Goal: Task Accomplishment & Management: Manage account settings

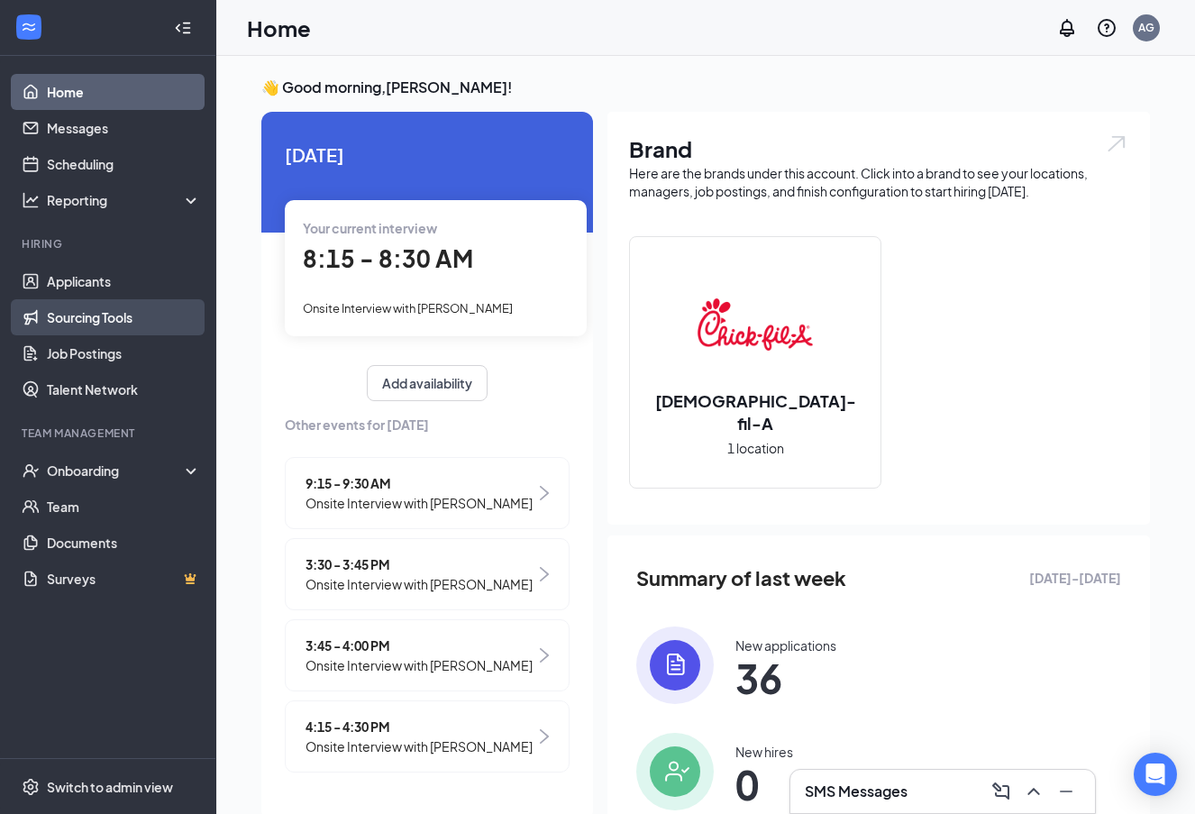
click at [140, 300] on link "Sourcing Tools" at bounding box center [124, 317] width 154 height 36
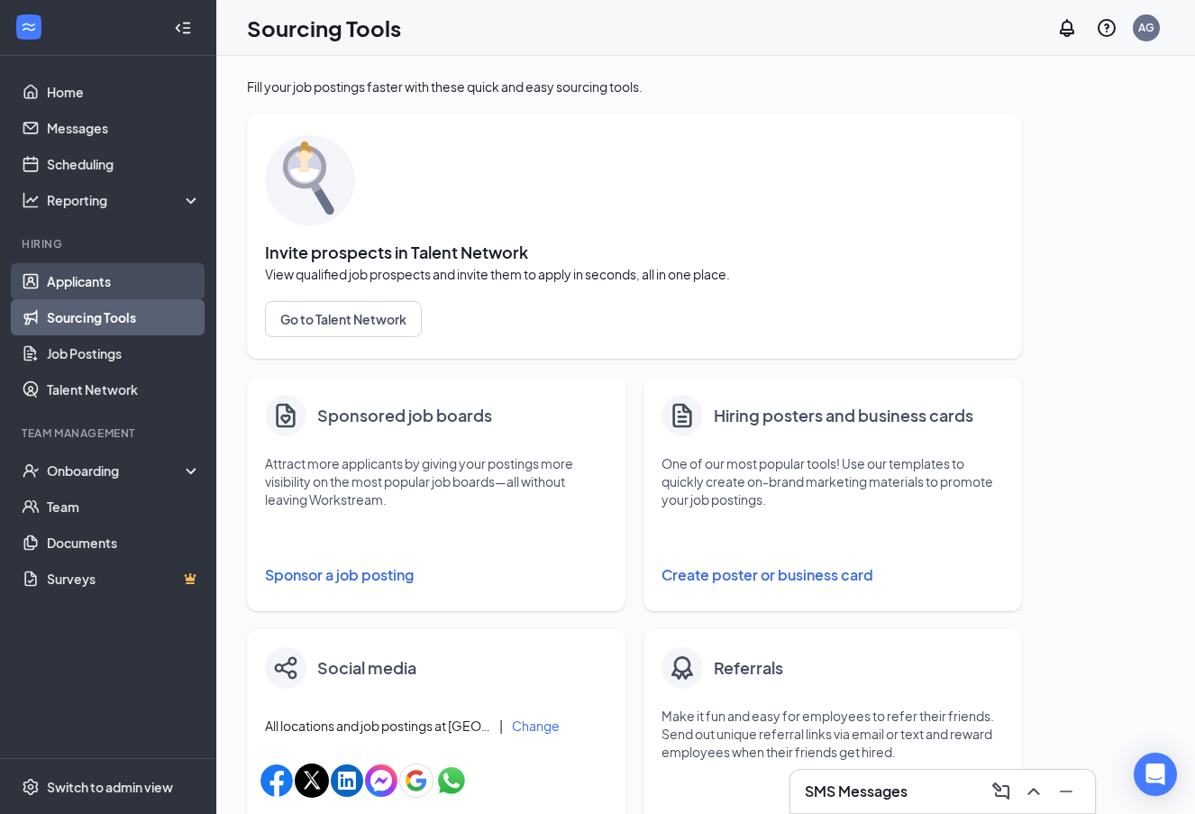
click at [140, 288] on link "Applicants" at bounding box center [124, 281] width 154 height 36
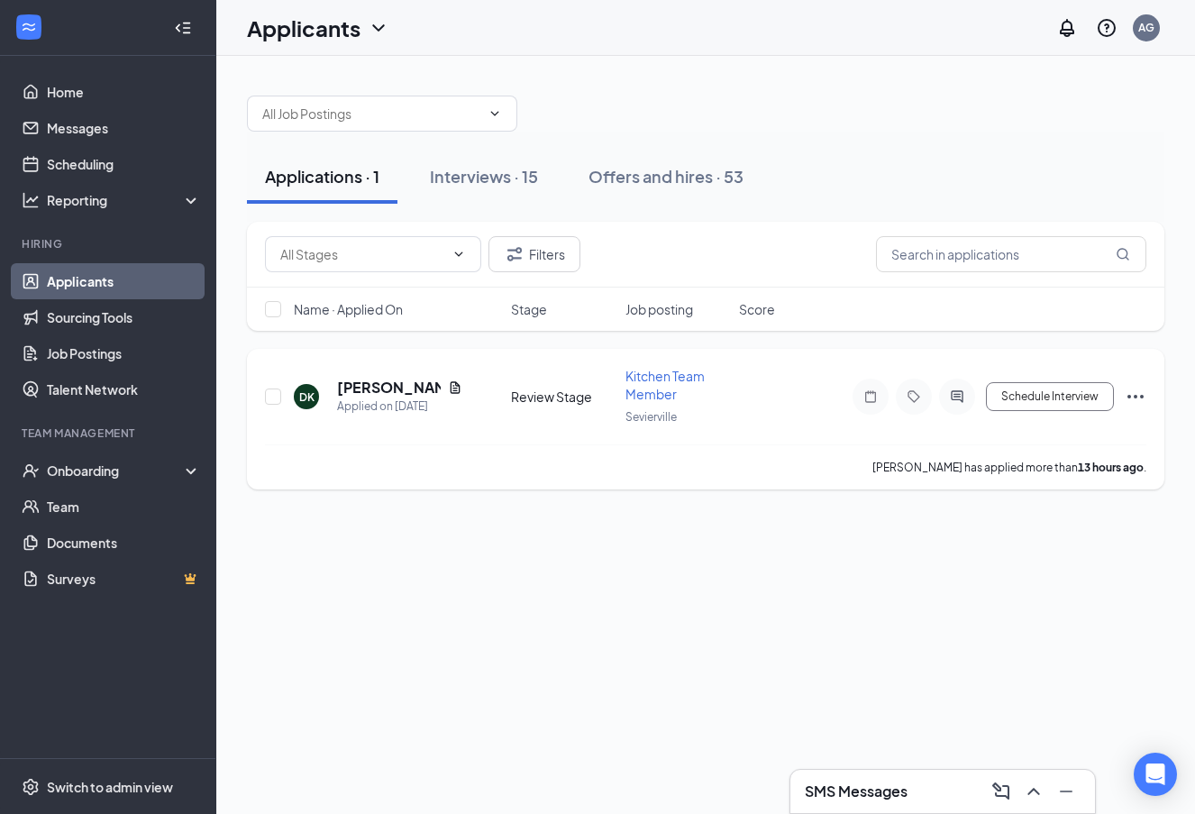
click at [390, 392] on h5 "[PERSON_NAME]" at bounding box center [389, 388] width 104 height 20
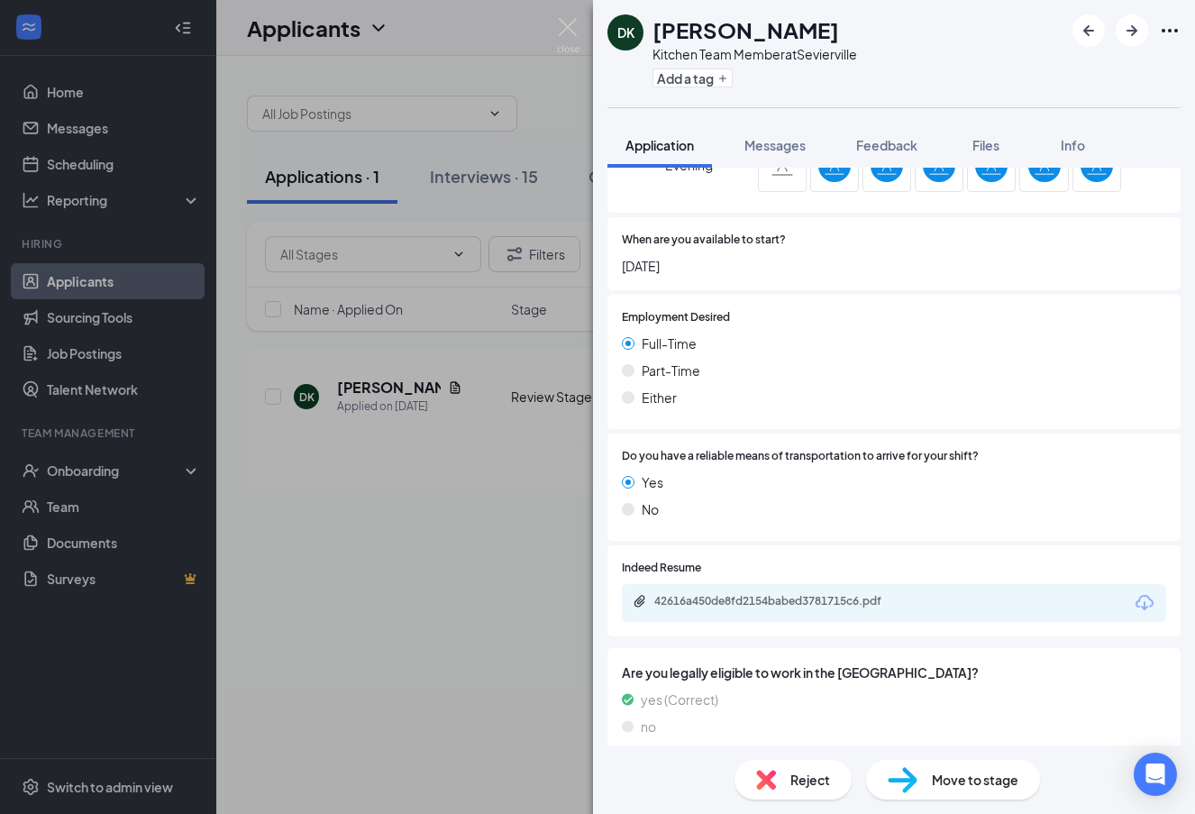
click at [971, 778] on span "Move to stage" at bounding box center [975, 780] width 87 height 20
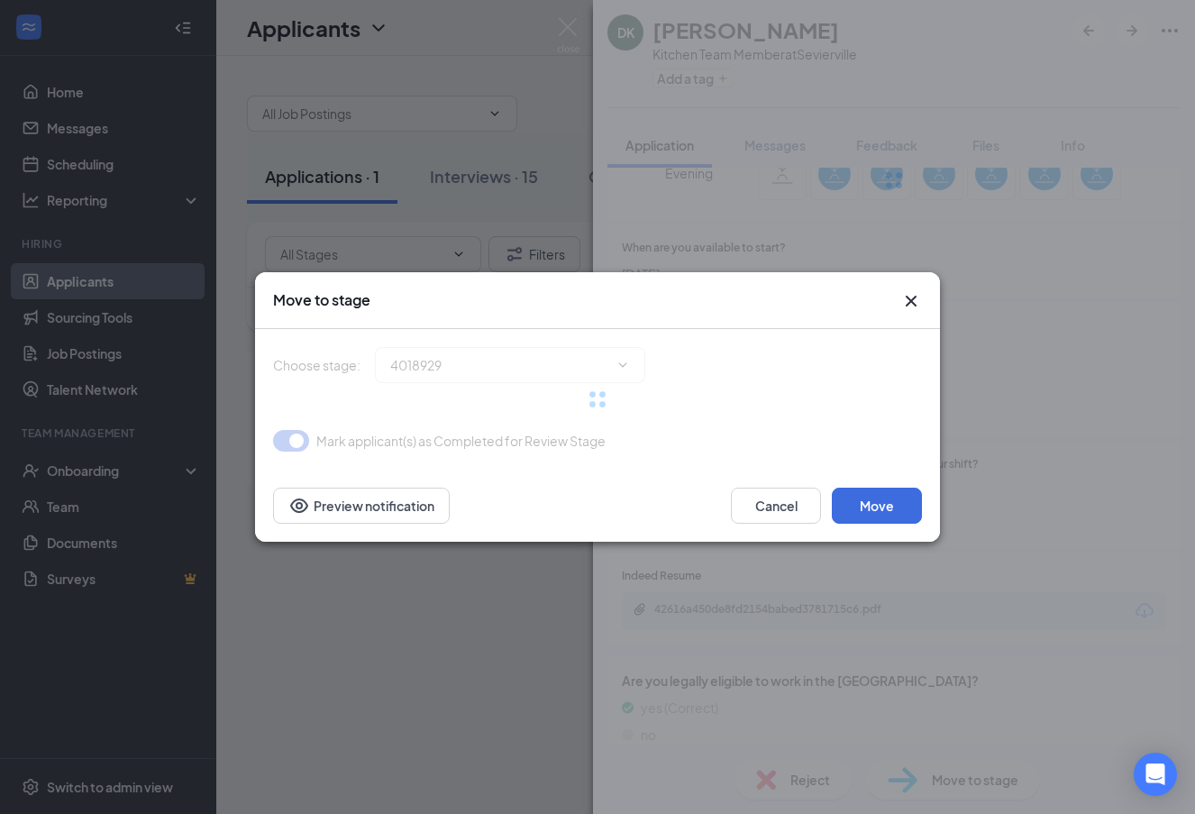
type input "Onsite Interview (next stage)"
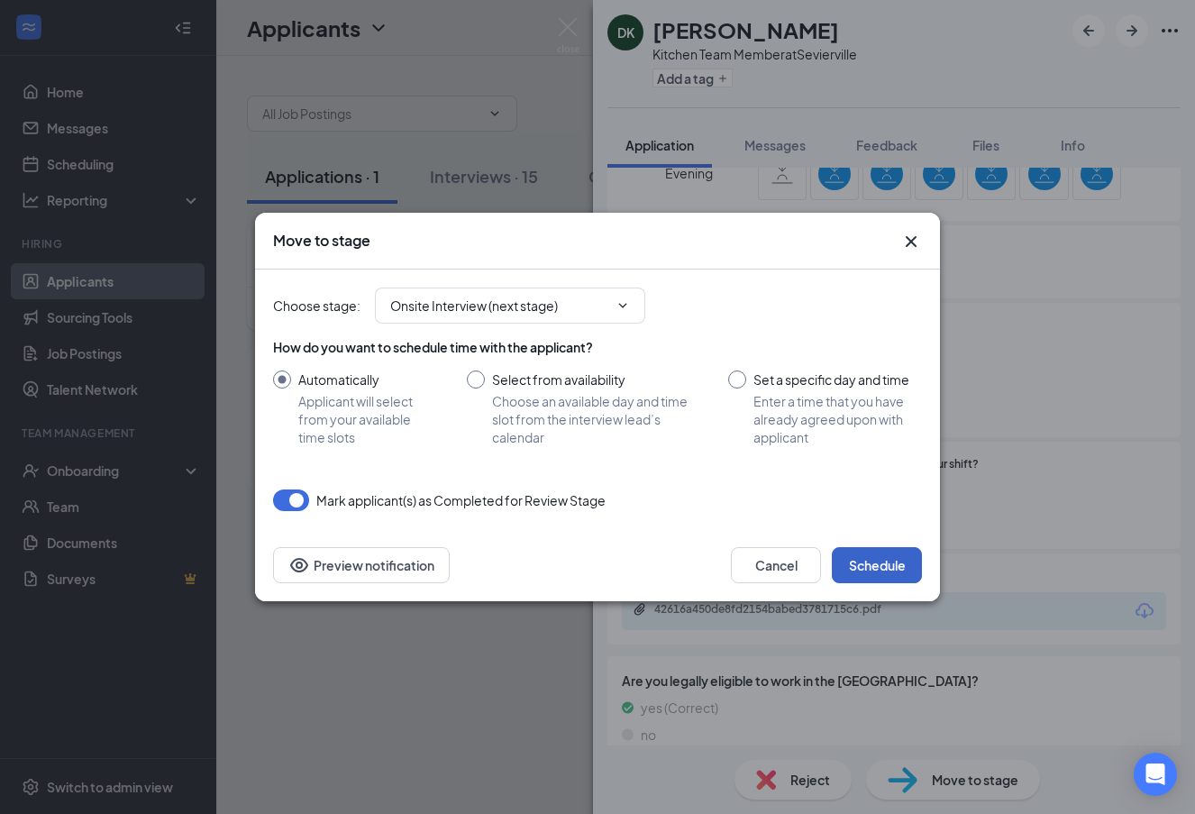
click at [882, 552] on button "Schedule" at bounding box center [877, 565] width 90 height 36
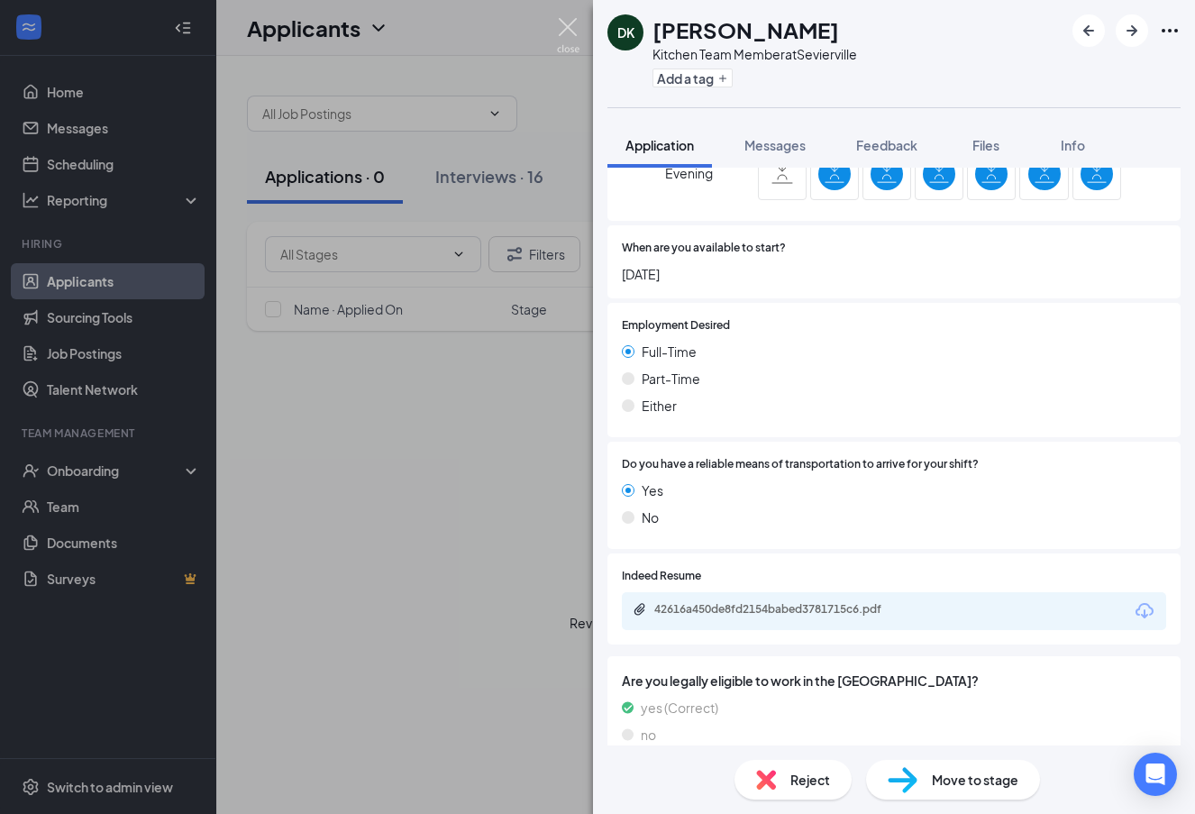
click at [568, 23] on img at bounding box center [568, 35] width 23 height 35
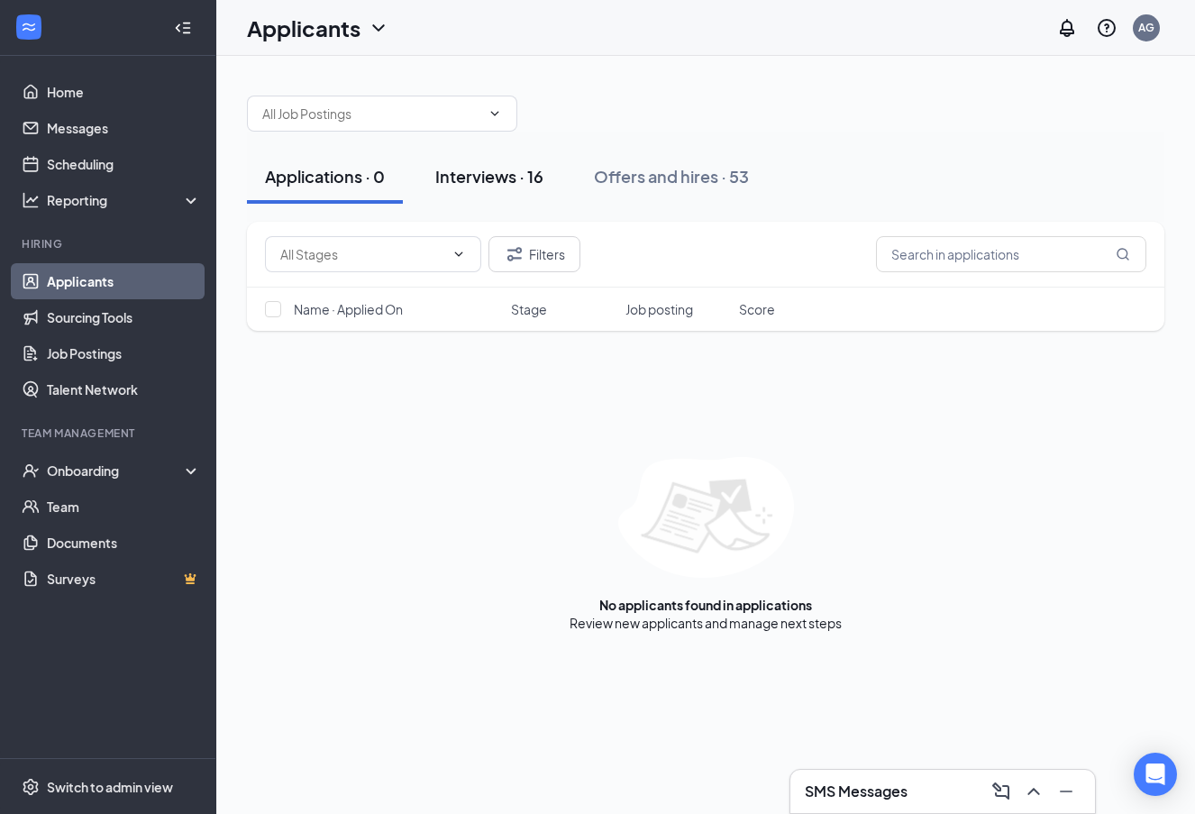
click at [499, 159] on button "Interviews · 16" at bounding box center [489, 177] width 144 height 54
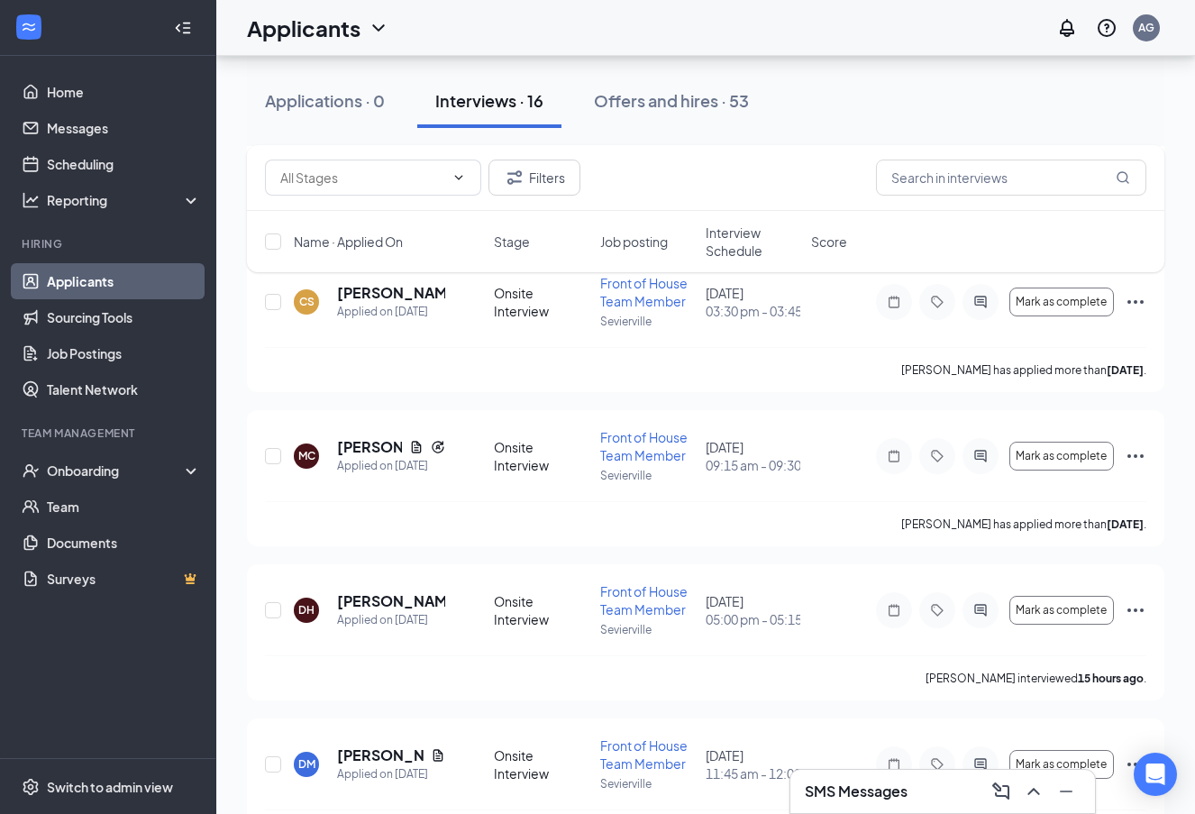
scroll to position [2022, 0]
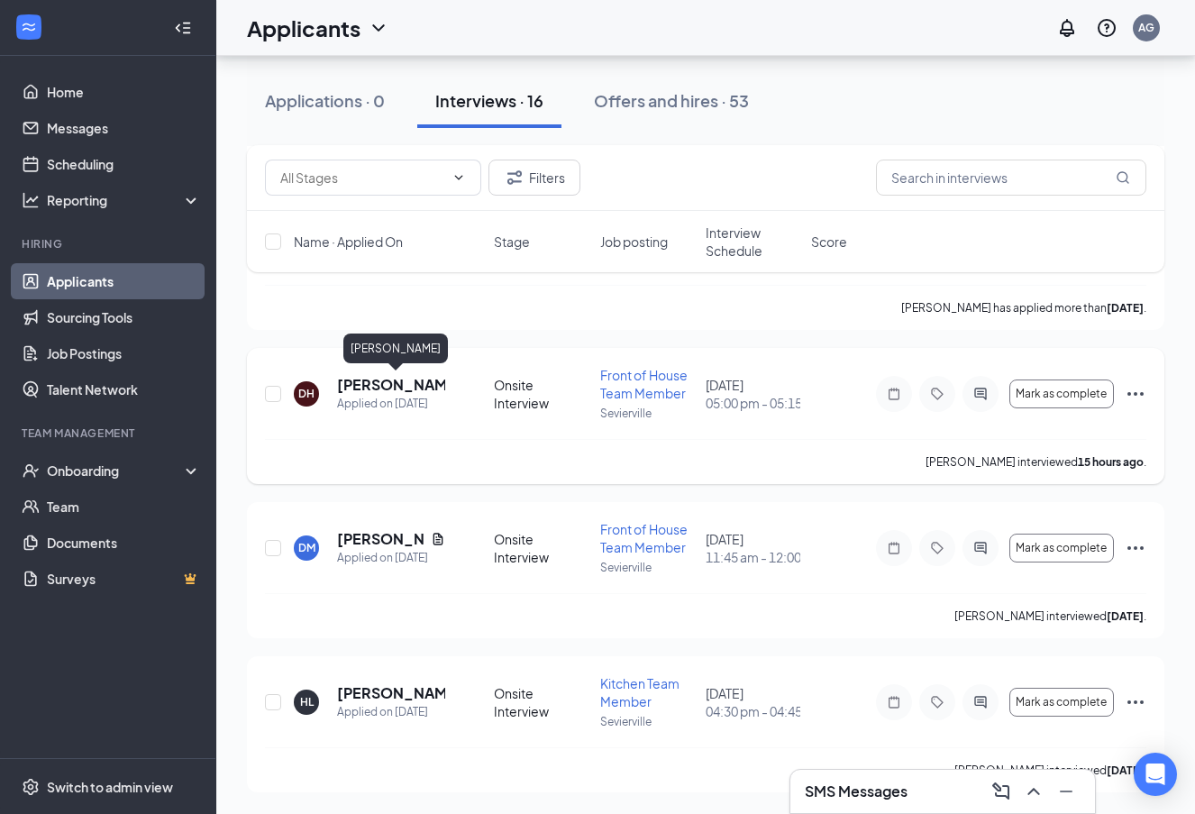
click at [373, 381] on h5 "[PERSON_NAME]" at bounding box center [391, 385] width 108 height 20
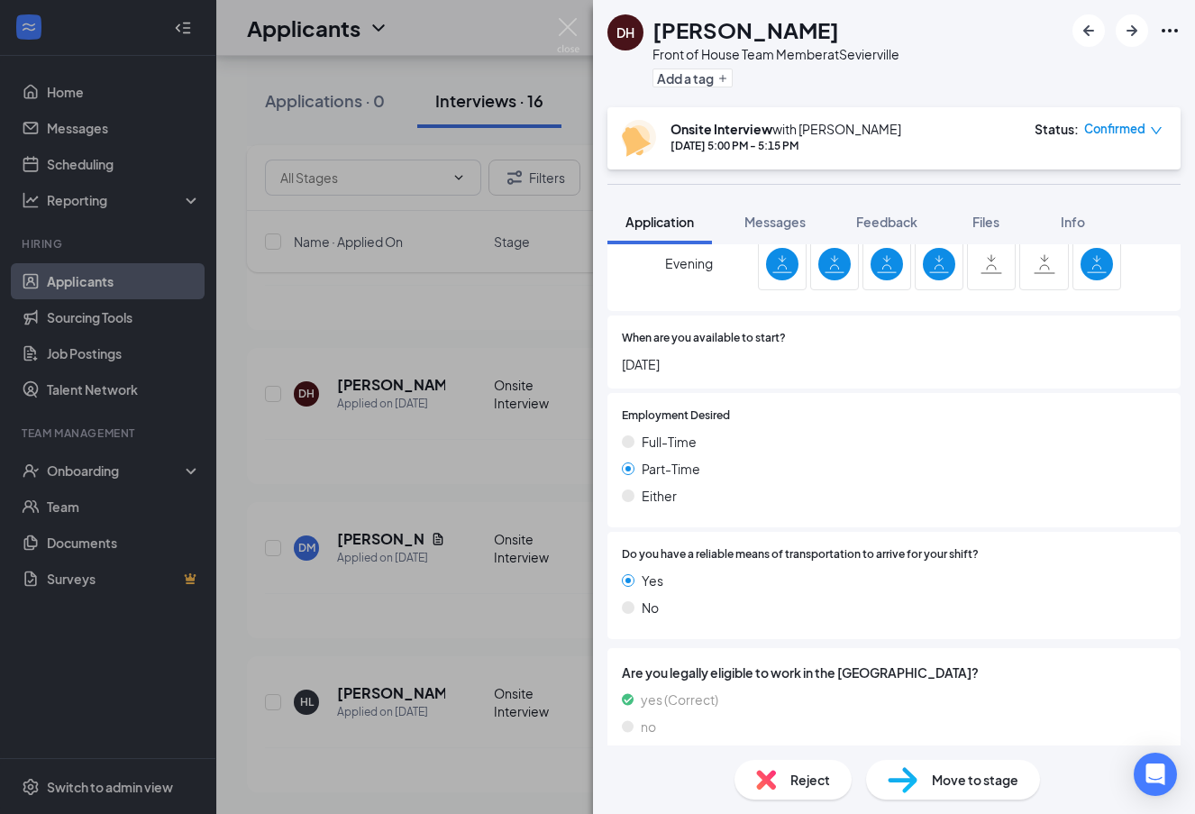
scroll to position [954, 0]
click at [821, 771] on span "Reject" at bounding box center [810, 780] width 40 height 20
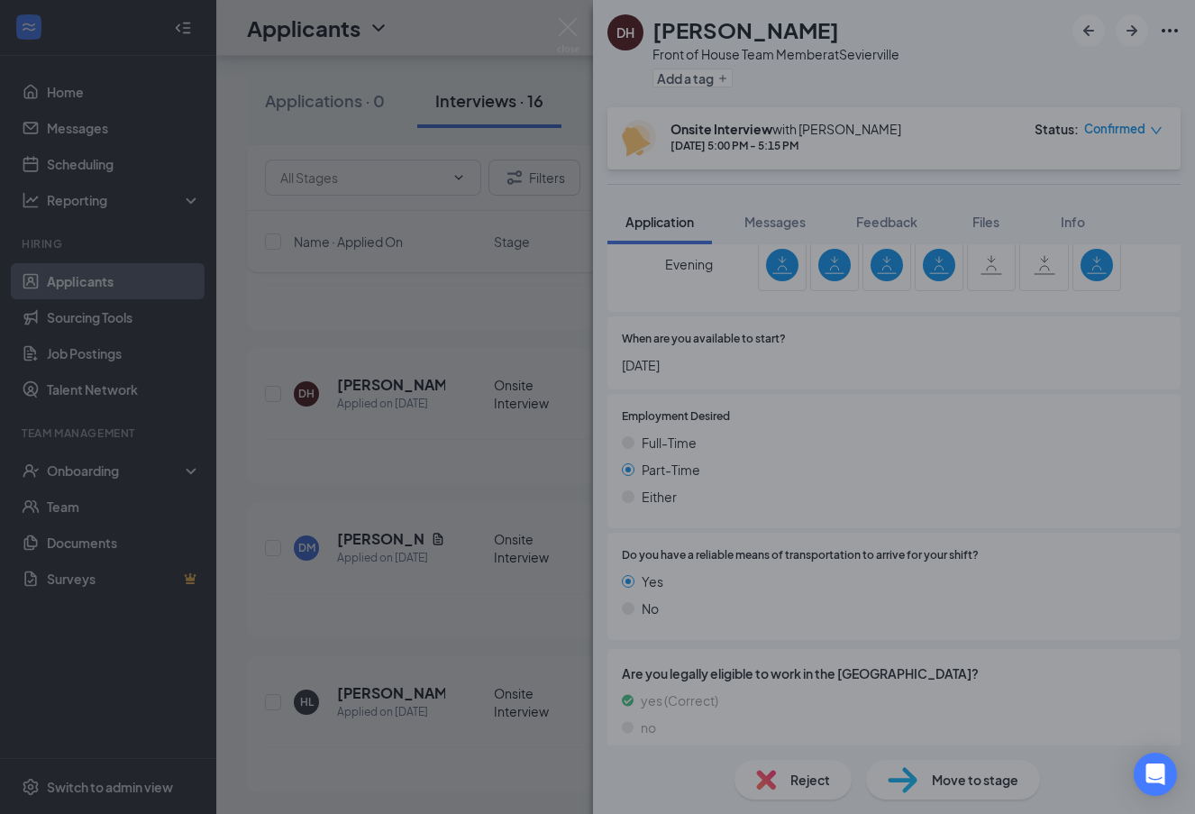
scroll to position [947, 0]
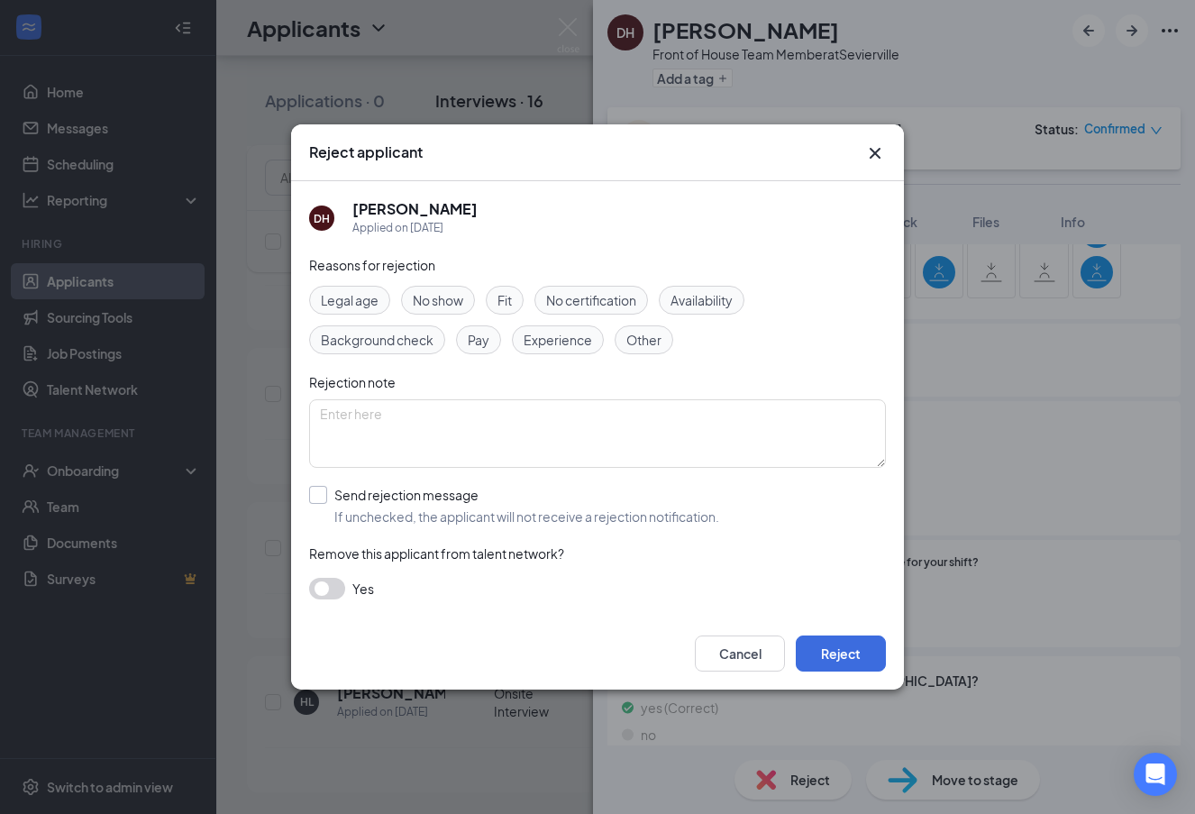
click at [320, 497] on input "Send rejection message If unchecked, the applicant will not receive a rejection…" at bounding box center [514, 506] width 410 height 40
checkbox input "true"
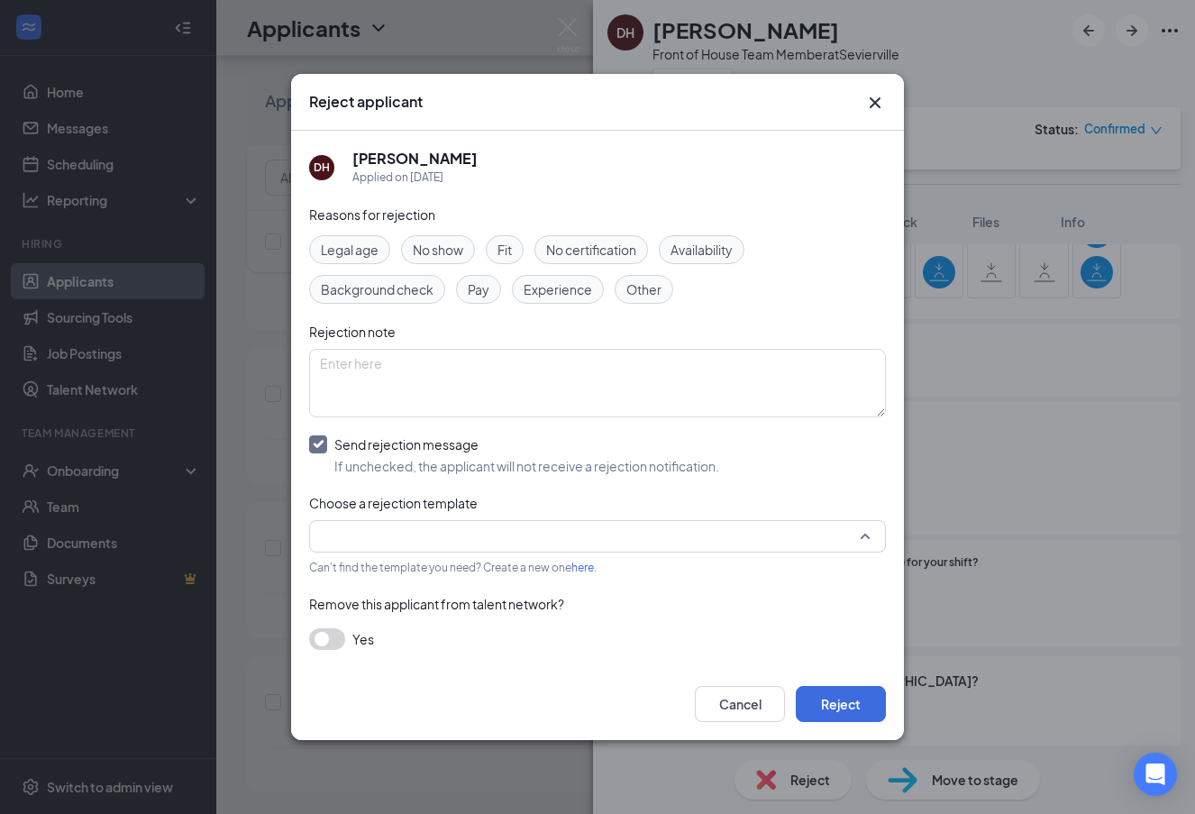
click at [451, 522] on input "search" at bounding box center [591, 536] width 543 height 31
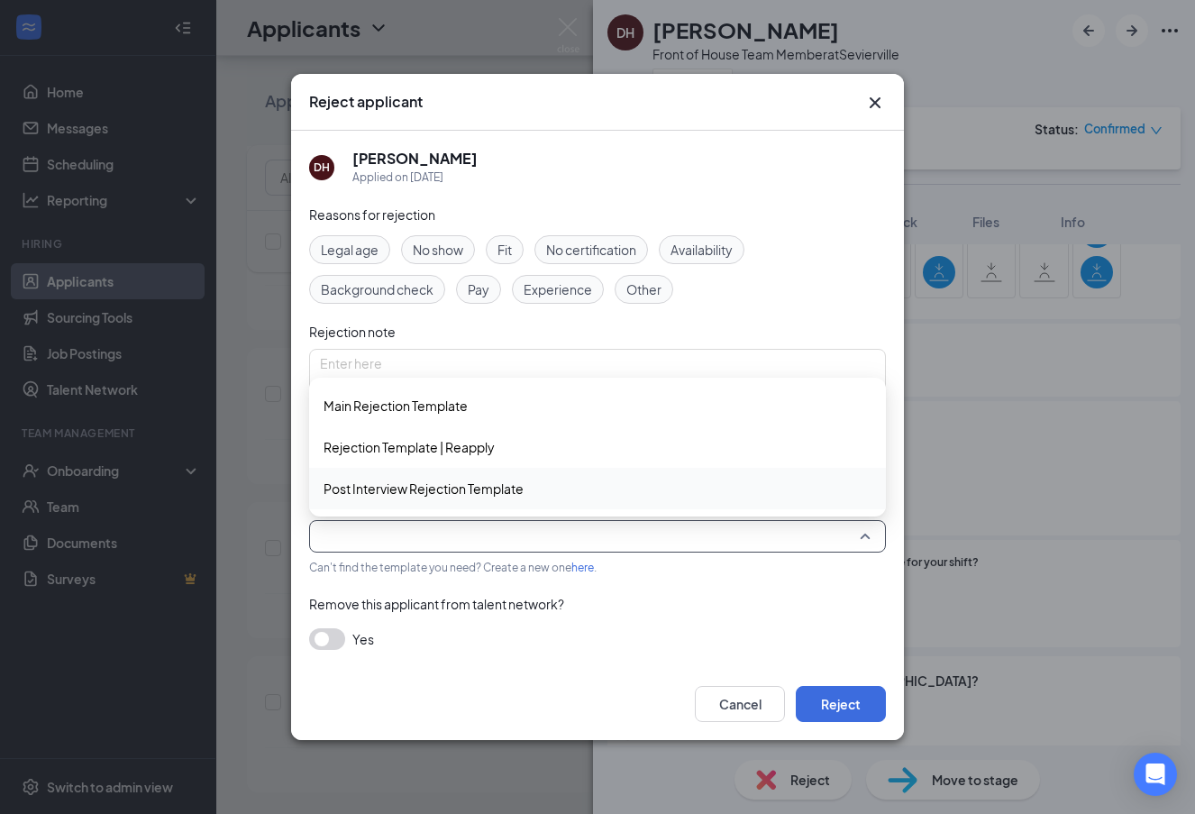
click at [465, 491] on span "Post Interview Rejection Template" at bounding box center [424, 489] width 200 height 20
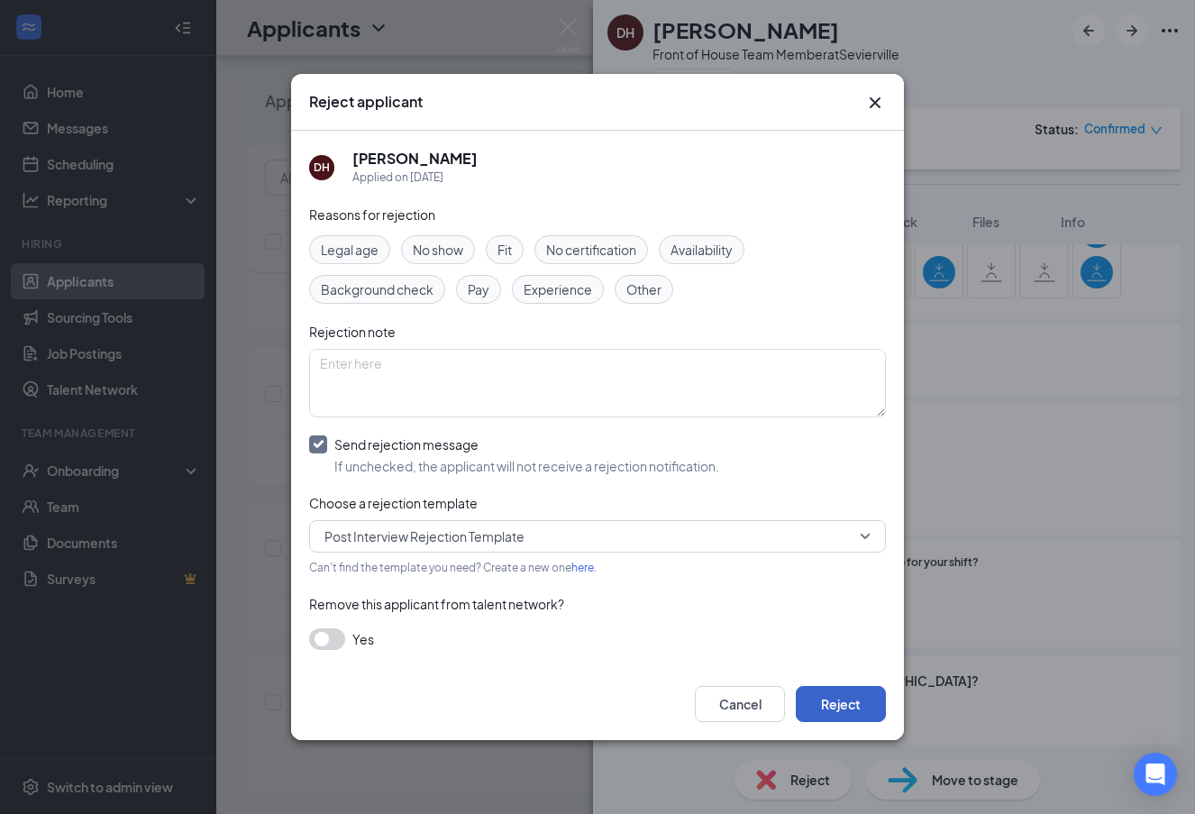
click at [839, 703] on button "Reject" at bounding box center [841, 704] width 90 height 36
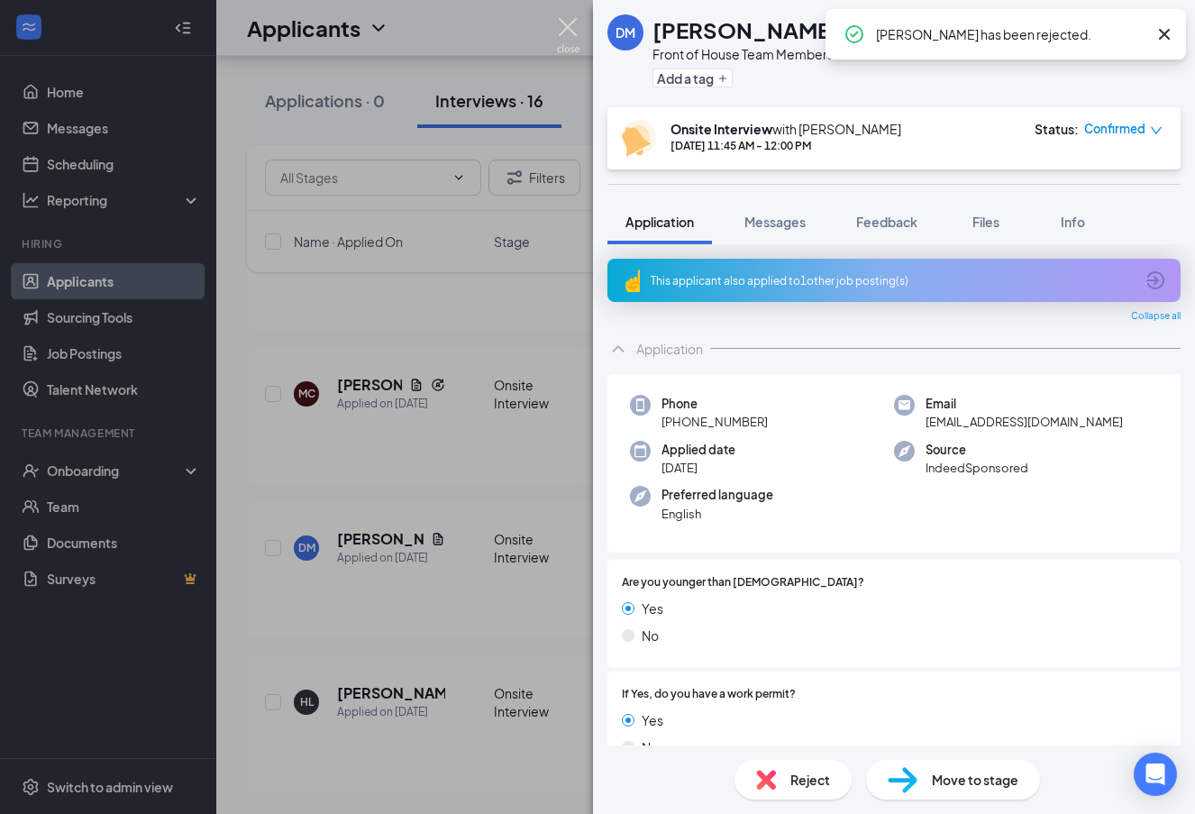
click at [571, 36] on img at bounding box center [568, 35] width 23 height 35
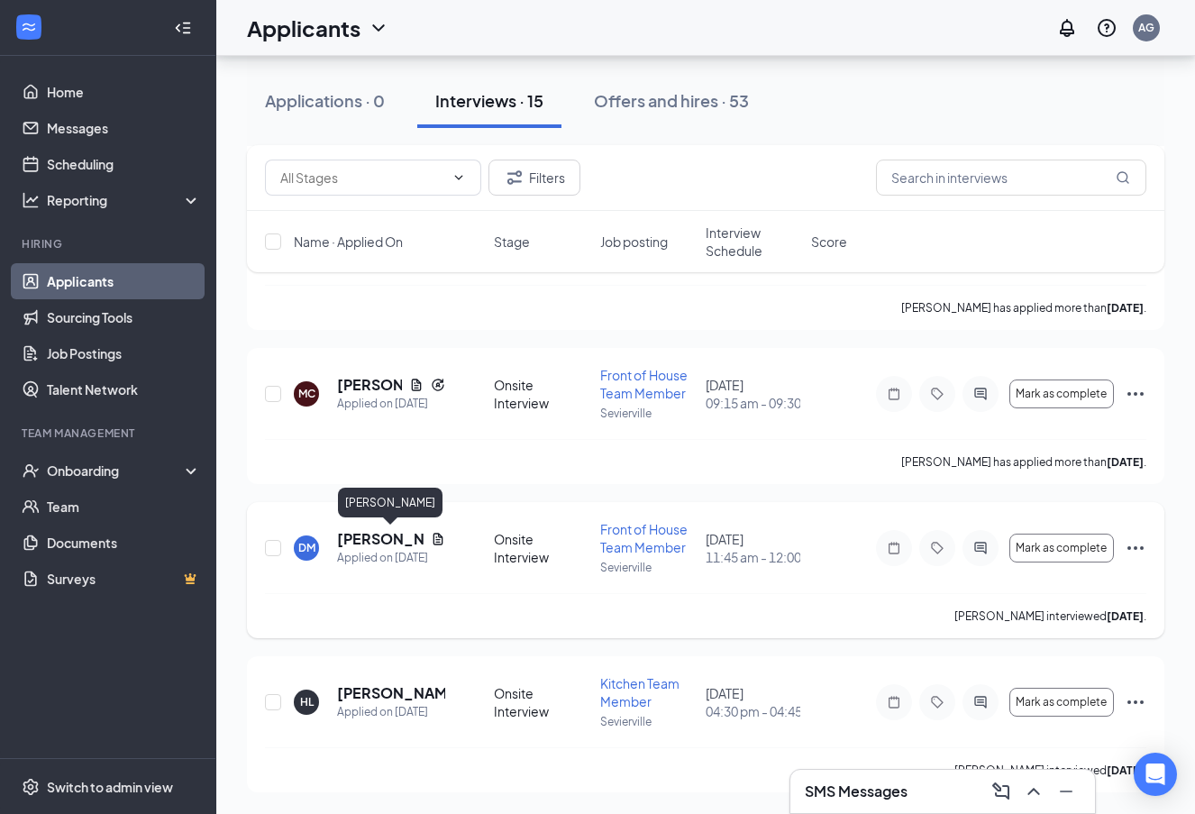
click at [356, 542] on h5 "[PERSON_NAME]" at bounding box center [380, 539] width 87 height 20
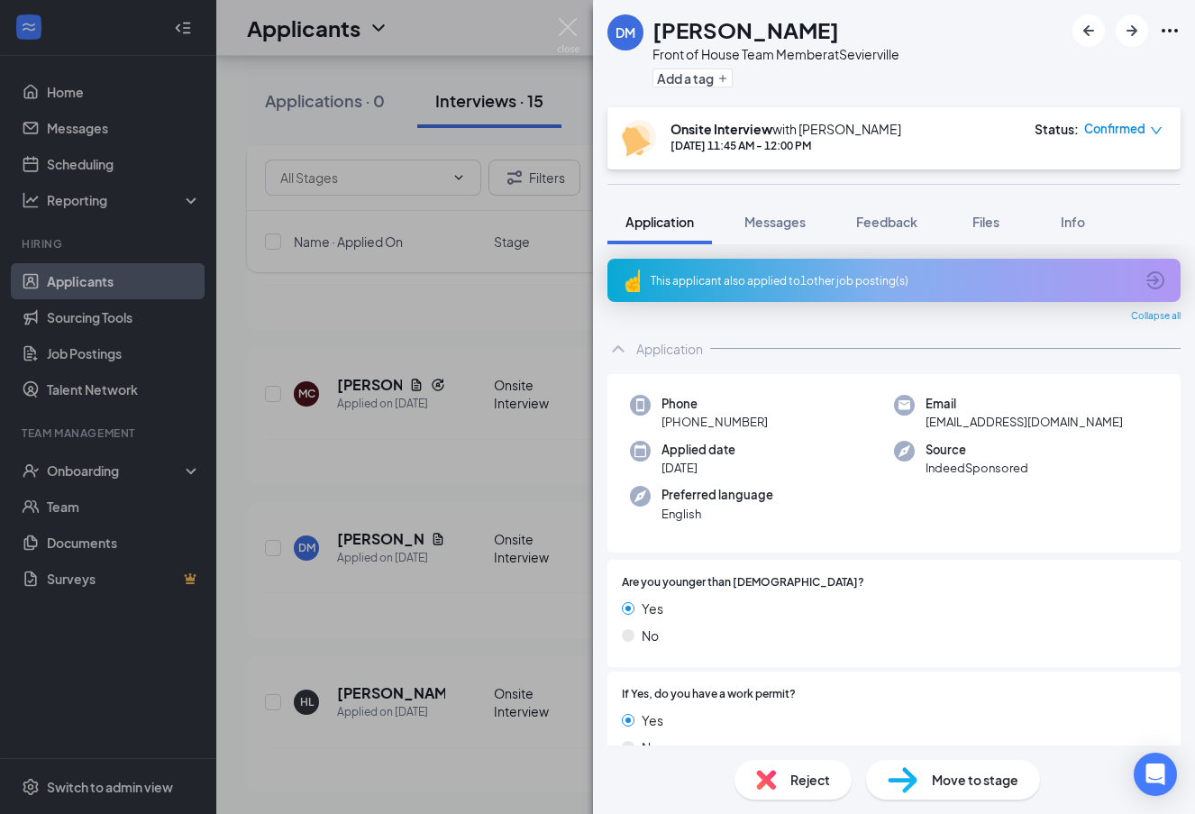
click at [507, 506] on div "[PERSON_NAME] Front of House Team Member at [GEOGRAPHIC_DATA] Add a tag Onsite …" at bounding box center [597, 407] width 1195 height 814
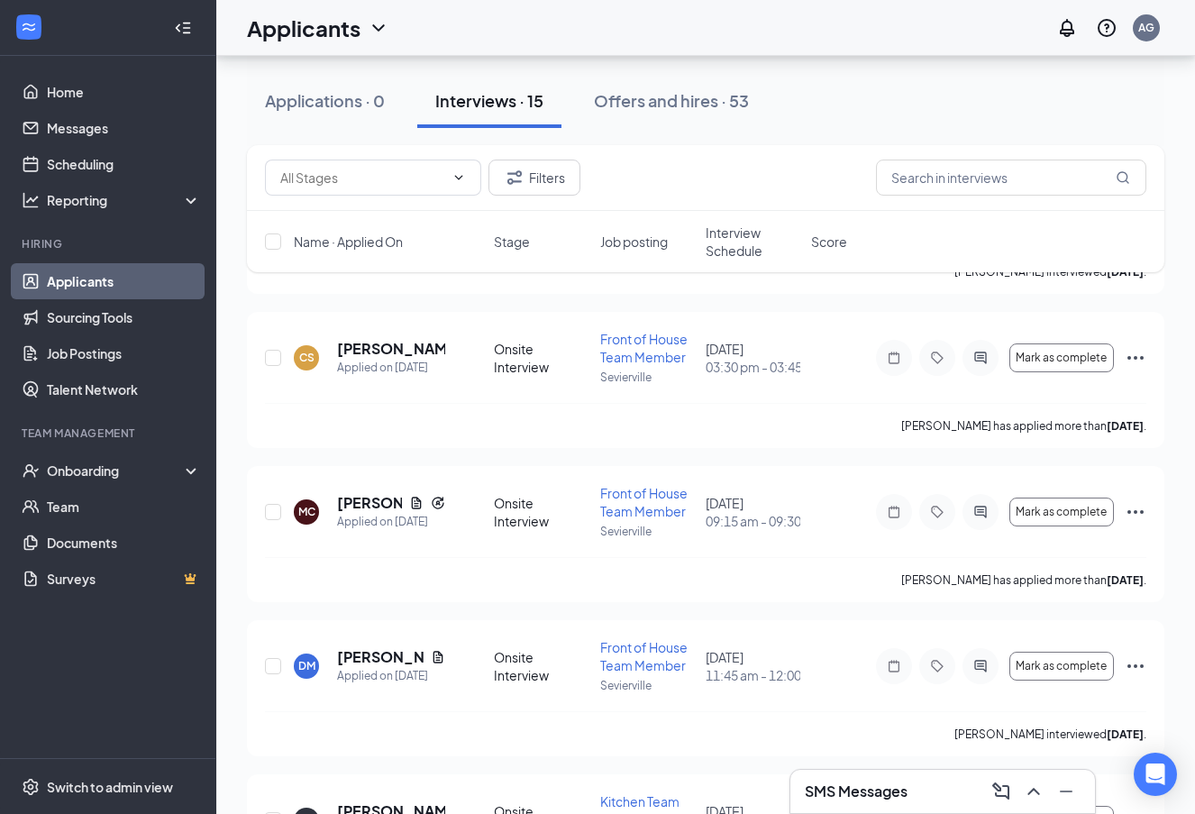
scroll to position [1868, 0]
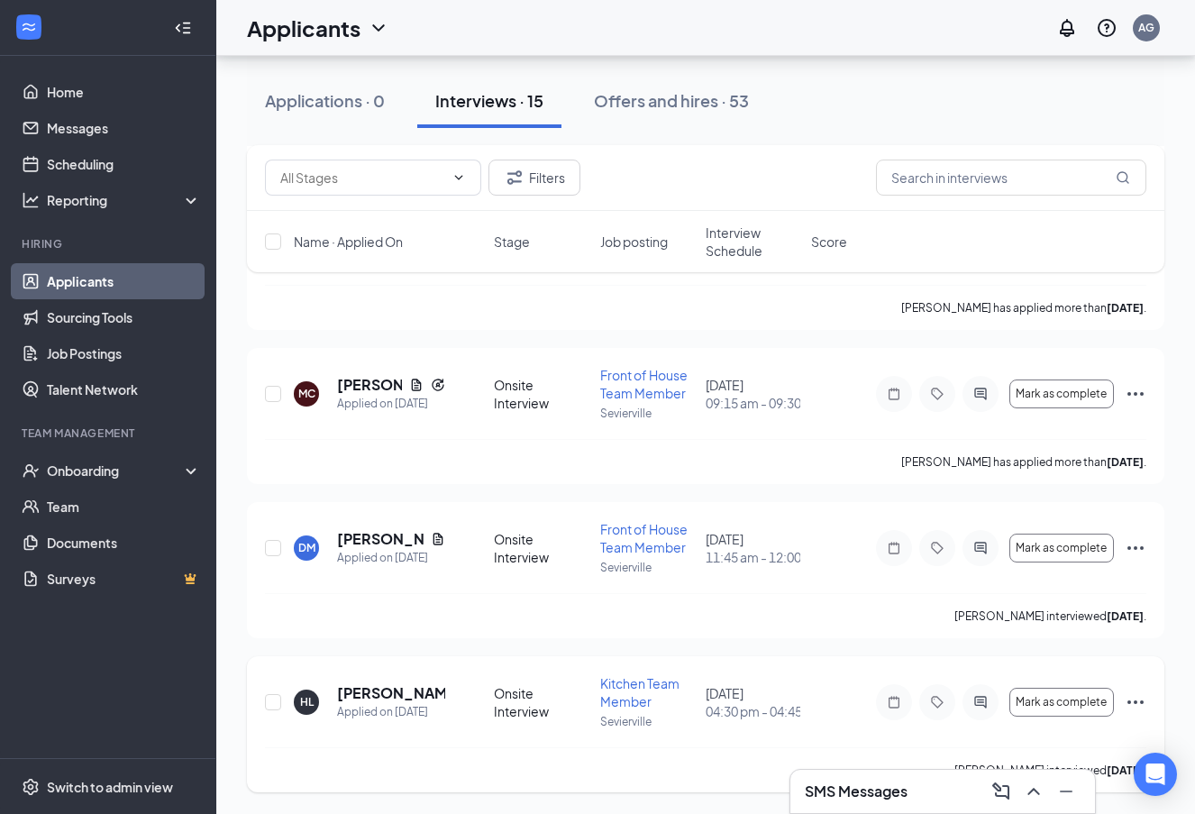
click at [1137, 698] on icon "Ellipses" at bounding box center [1136, 702] width 22 height 22
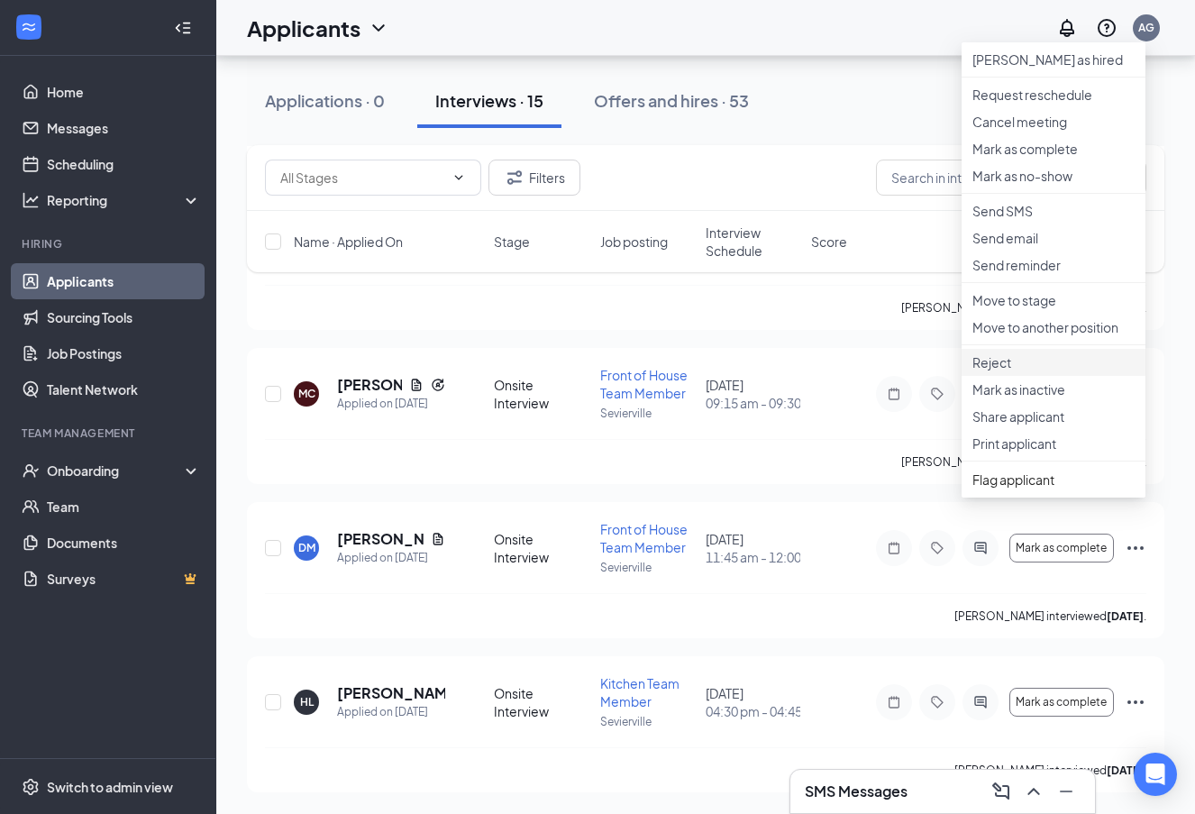
click at [1036, 371] on p "Reject" at bounding box center [1053, 362] width 162 height 18
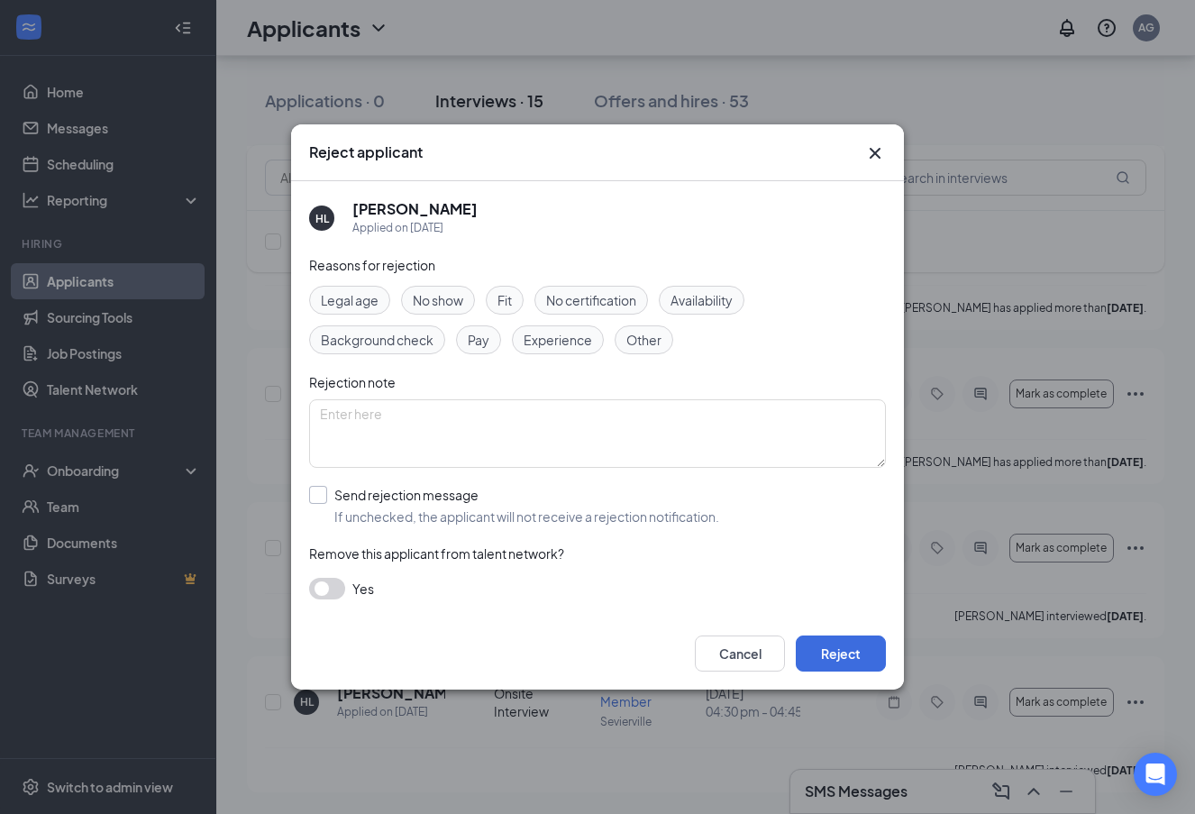
click at [313, 496] on input "Send rejection message If unchecked, the applicant will not receive a rejection…" at bounding box center [514, 506] width 410 height 40
checkbox input "true"
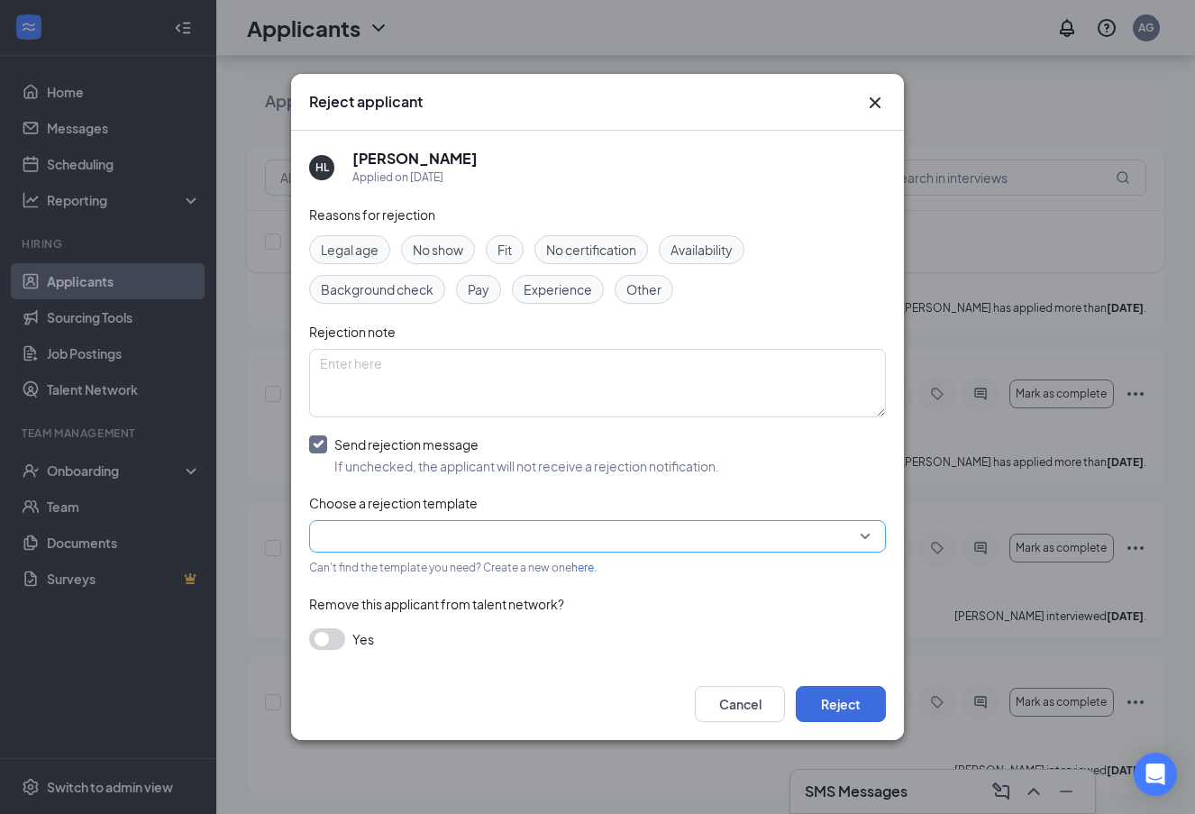
click at [443, 539] on input "search" at bounding box center [591, 536] width 543 height 31
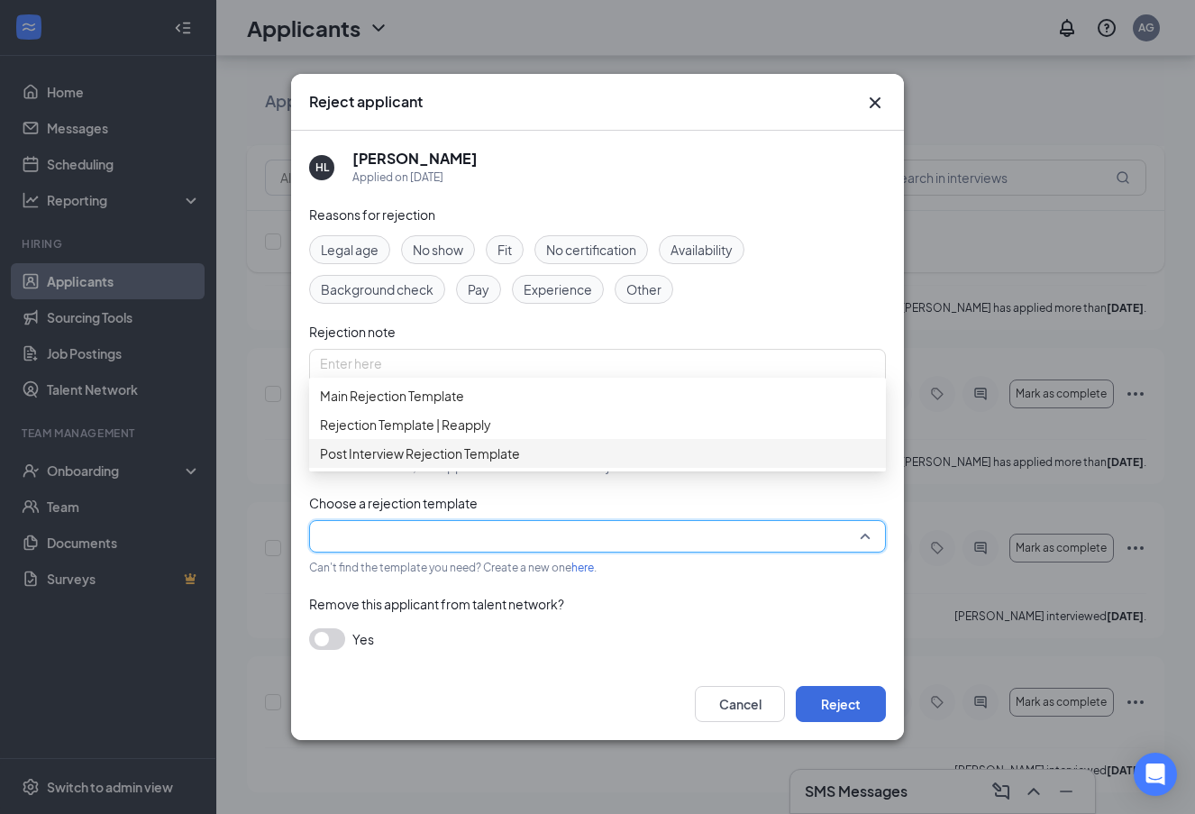
click at [471, 463] on span "Post Interview Rejection Template" at bounding box center [420, 453] width 200 height 20
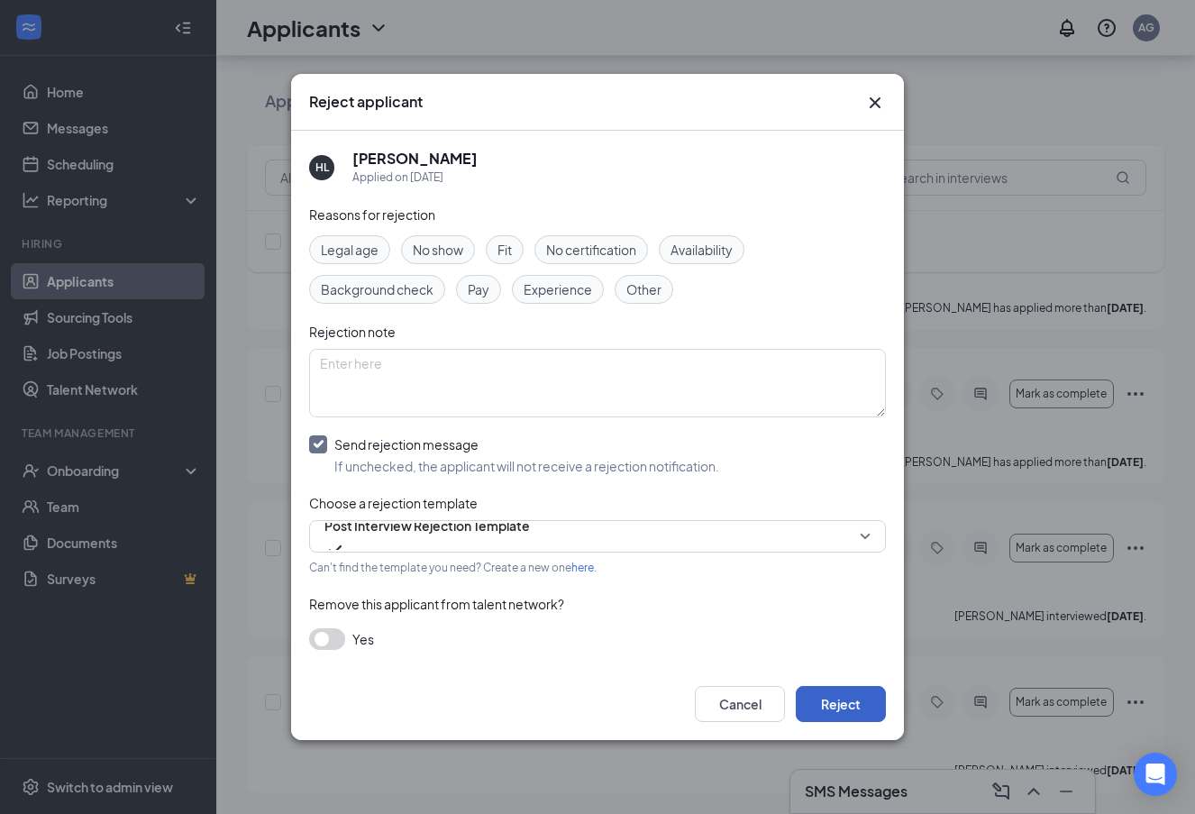
click at [828, 708] on button "Reject" at bounding box center [841, 704] width 90 height 36
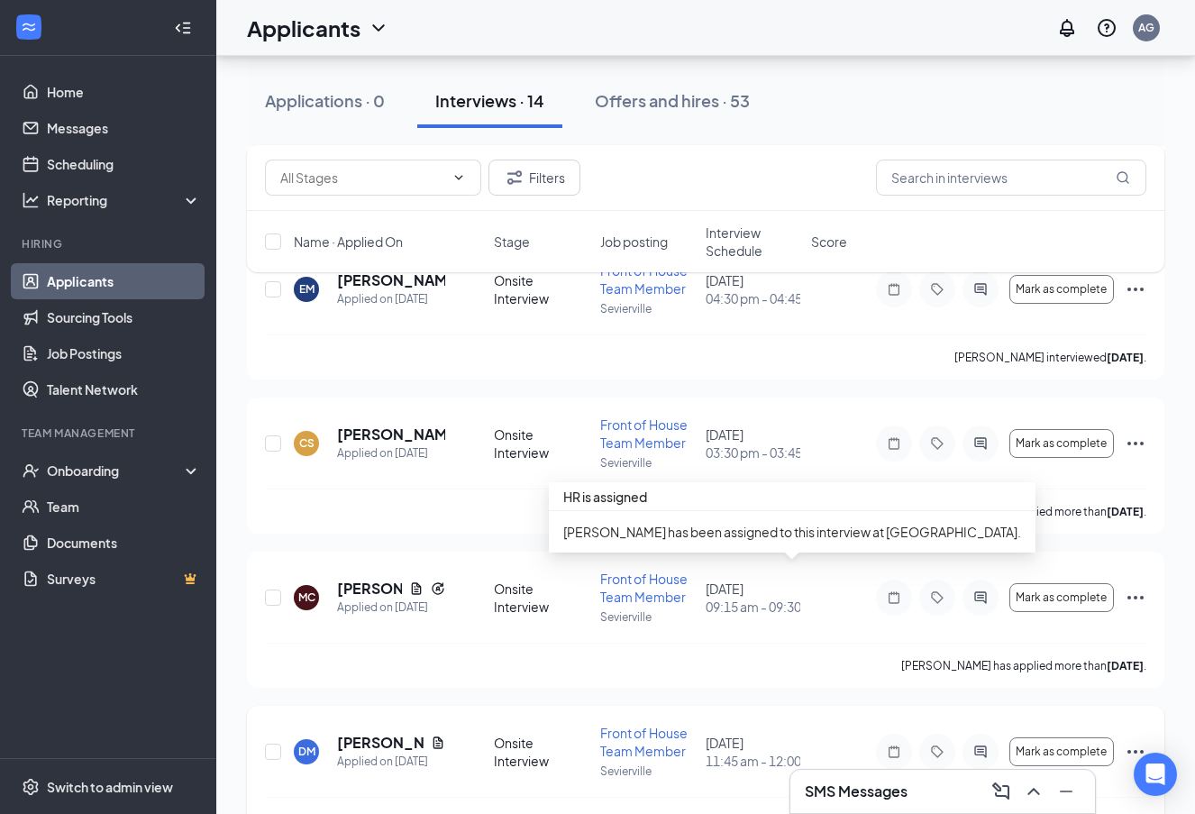
scroll to position [1714, 0]
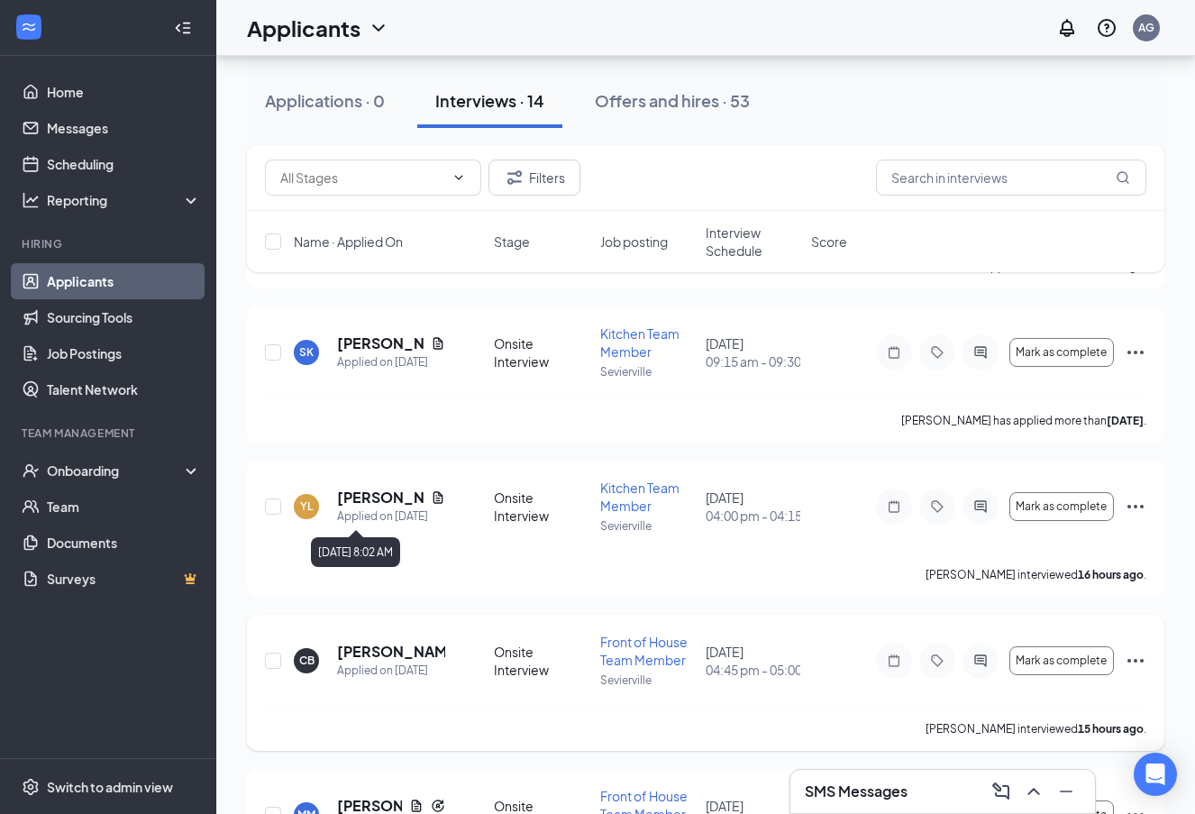
scroll to position [567, 0]
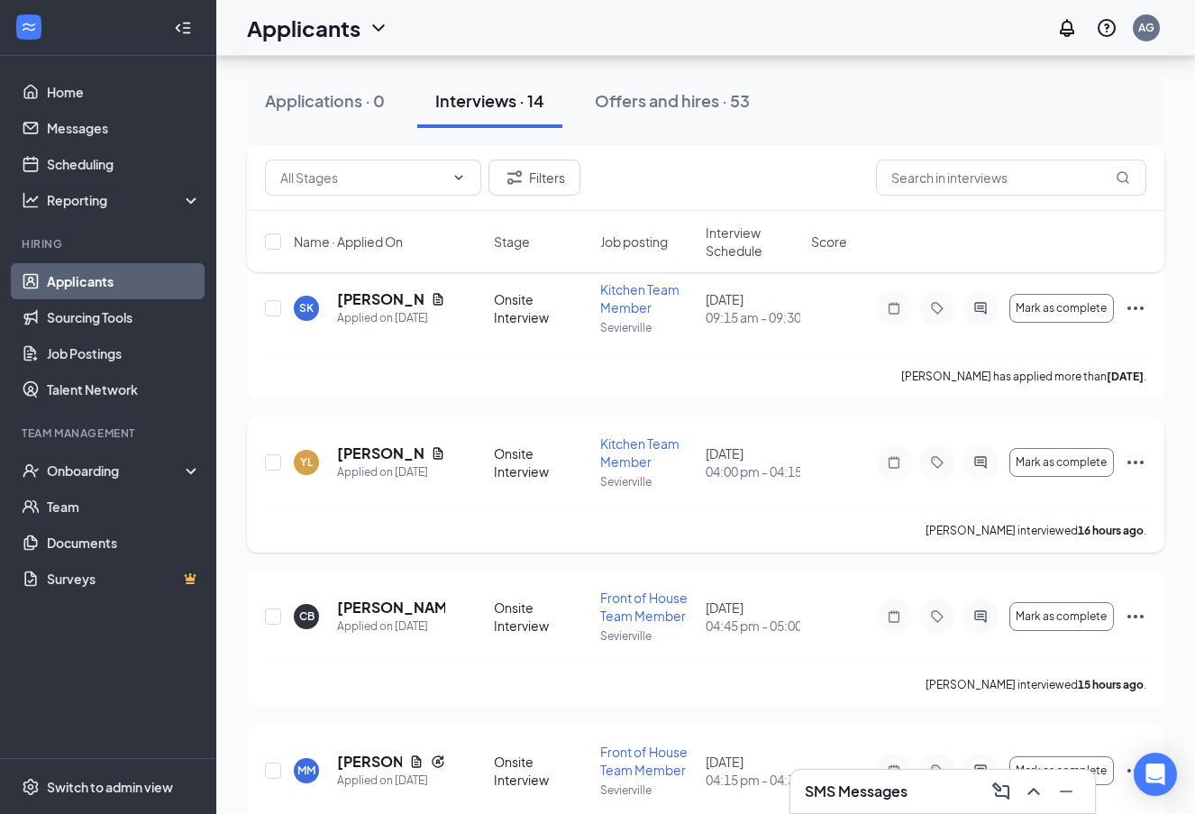
click at [1136, 456] on icon "Ellipses" at bounding box center [1136, 463] width 22 height 22
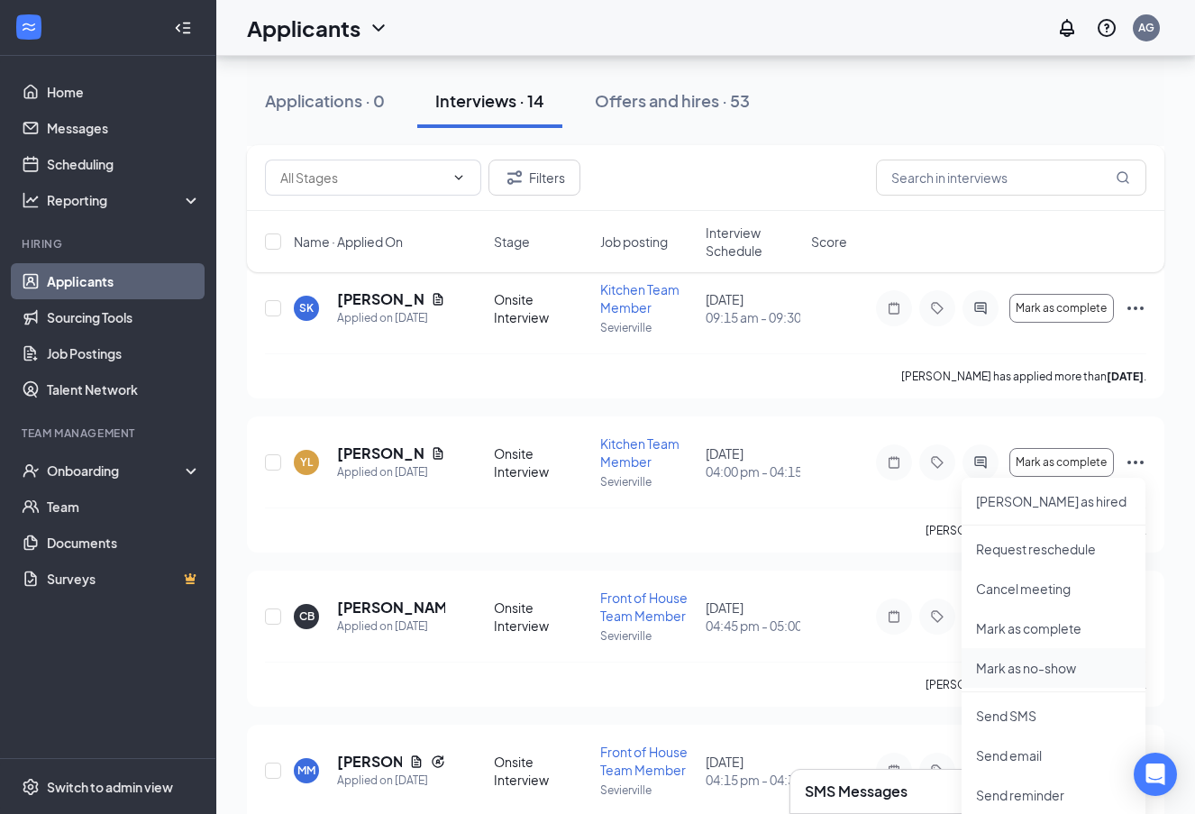
scroll to position [607, 0]
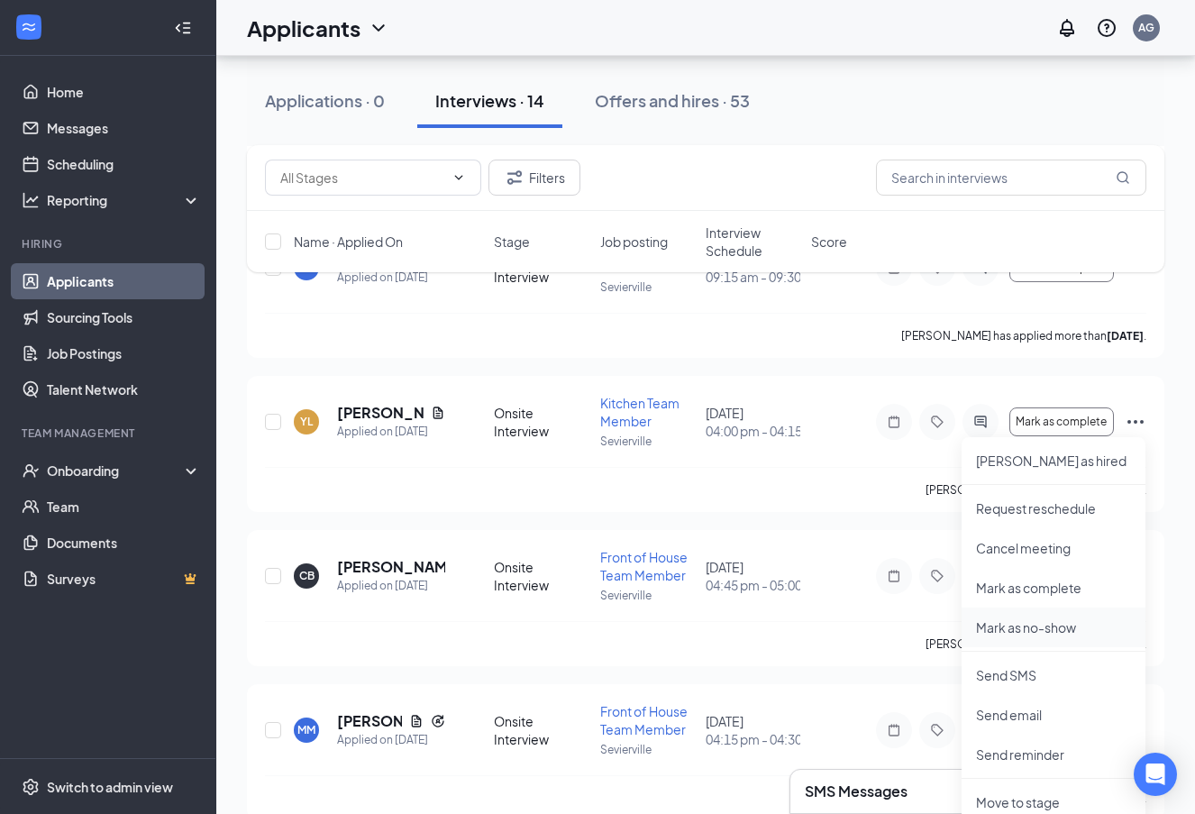
click at [1080, 619] on p "Mark as no-show" at bounding box center [1053, 627] width 155 height 18
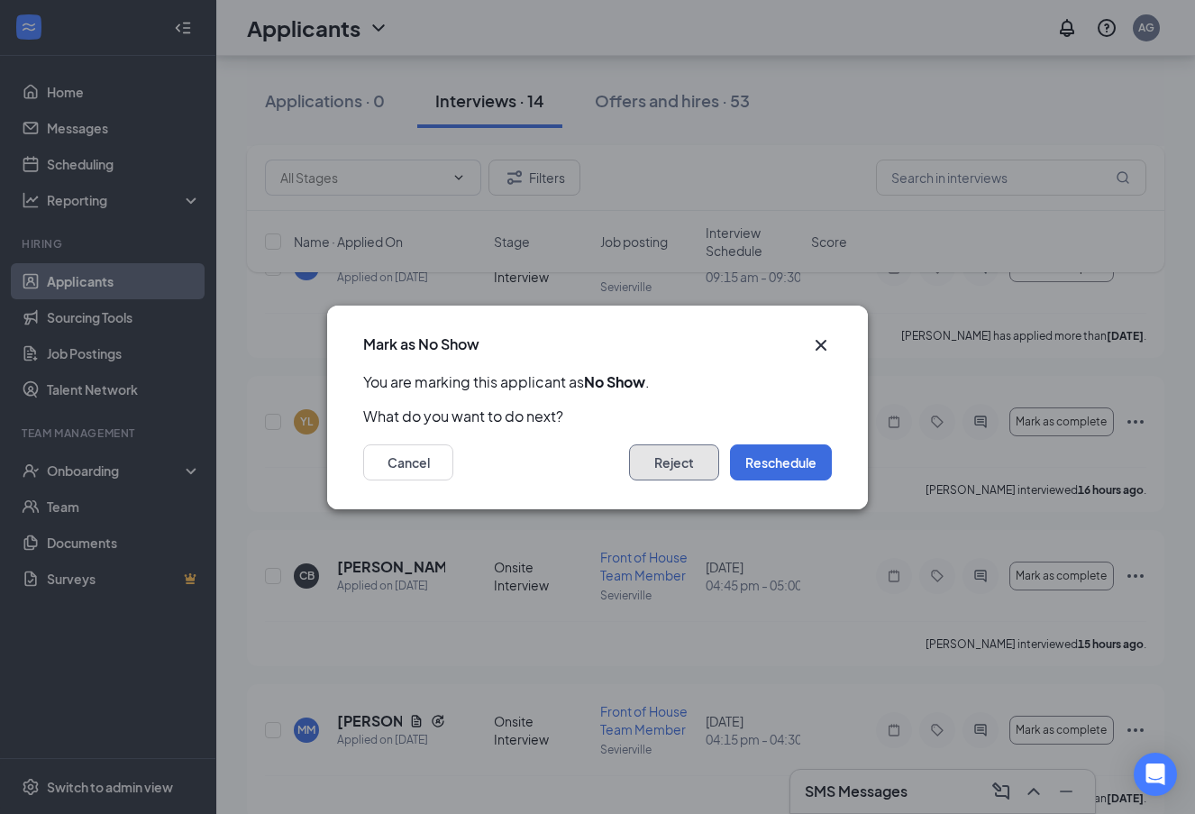
click at [671, 462] on button "Reject" at bounding box center [674, 462] width 90 height 36
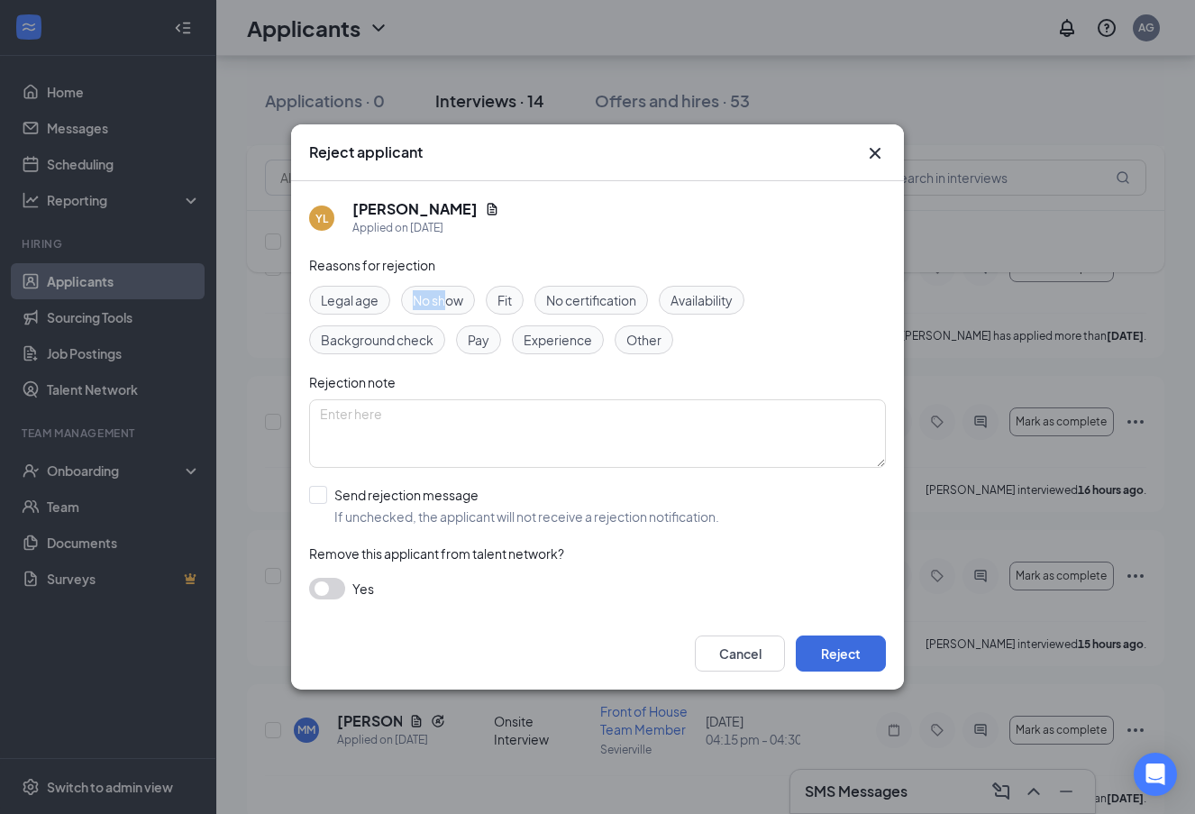
click at [444, 290] on span "No show" at bounding box center [438, 300] width 50 height 20
click at [447, 309] on span "No show" at bounding box center [438, 300] width 50 height 20
click at [448, 302] on span "No show" at bounding box center [438, 300] width 50 height 20
click at [849, 656] on button "Reject" at bounding box center [841, 653] width 90 height 36
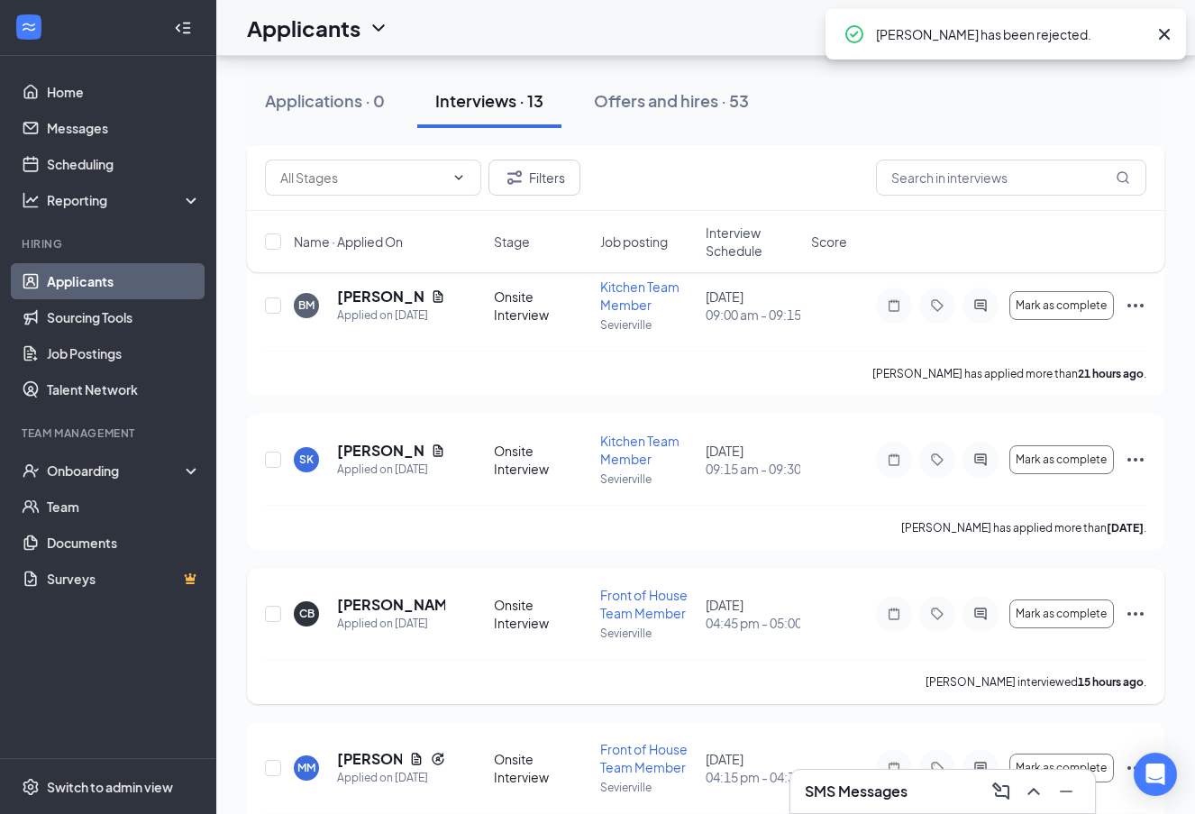
scroll to position [397, 0]
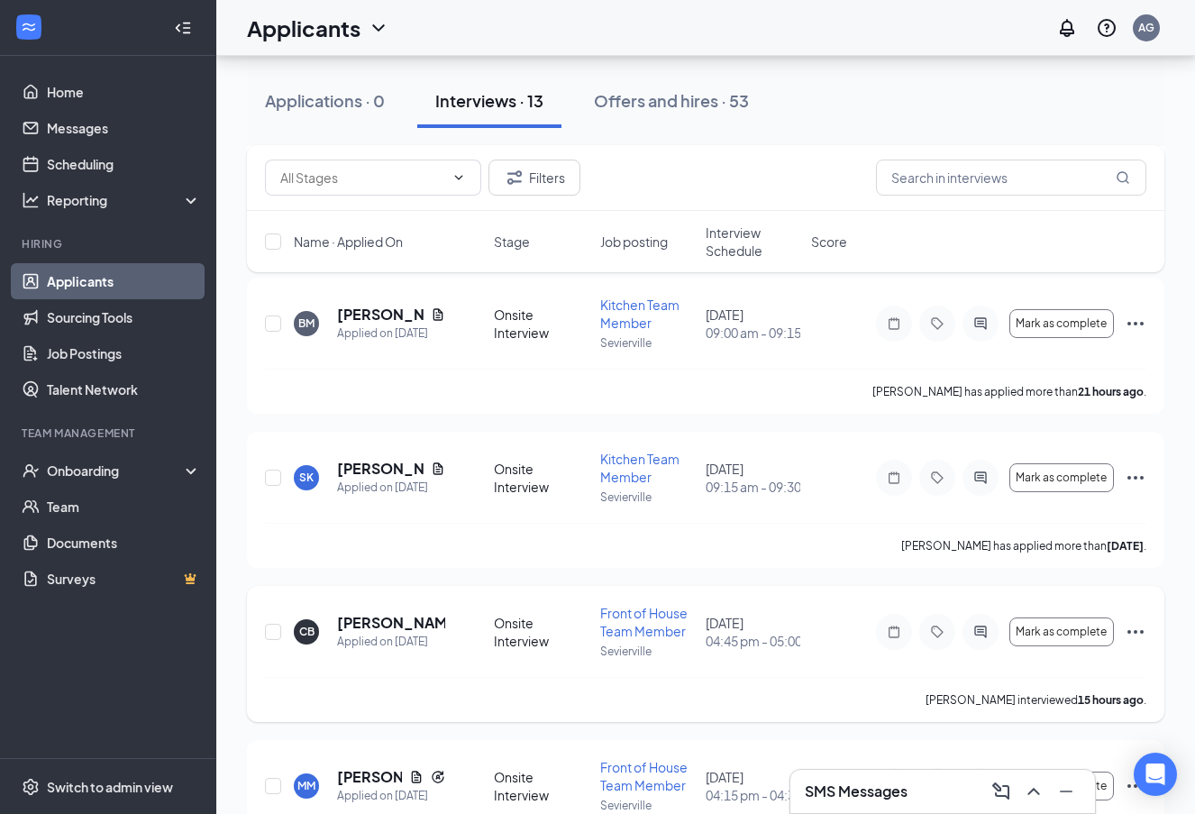
click at [1132, 631] on icon "Ellipses" at bounding box center [1136, 632] width 22 height 22
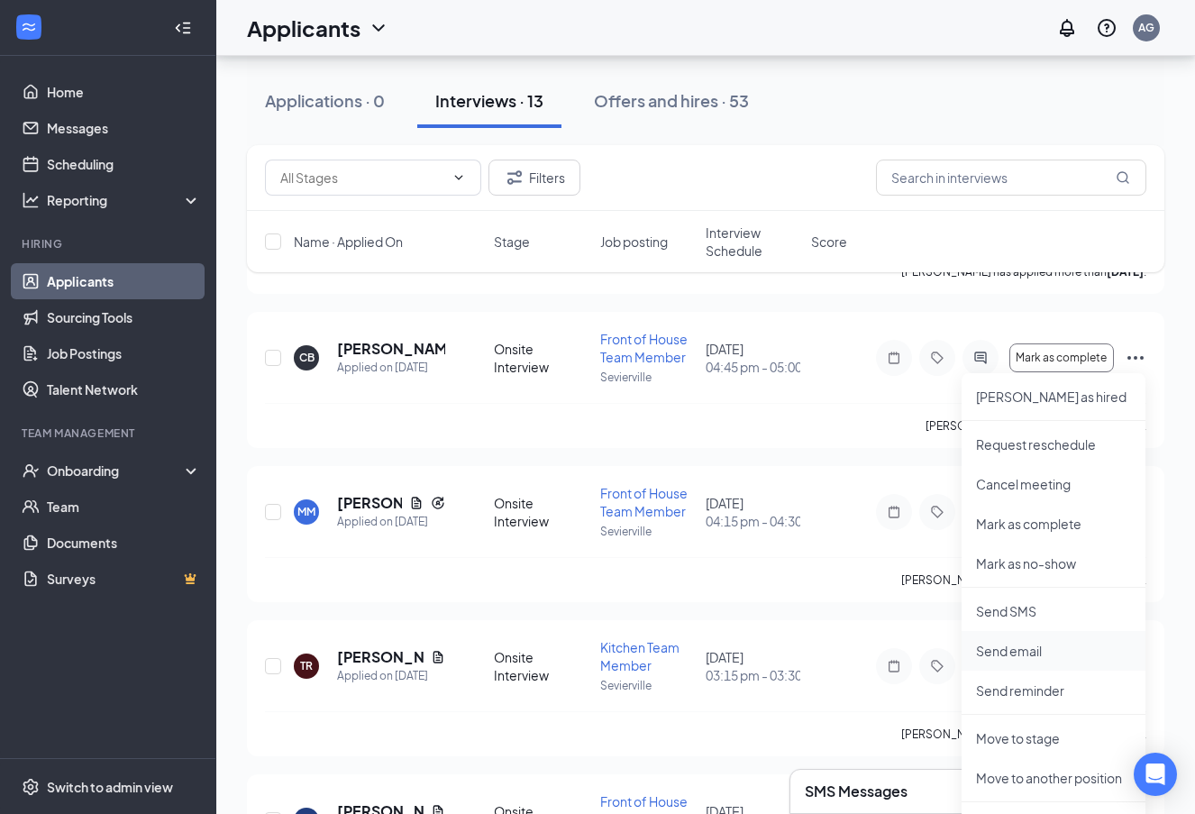
scroll to position [673, 0]
click at [1051, 564] on p "Mark as no-show" at bounding box center [1053, 561] width 155 height 18
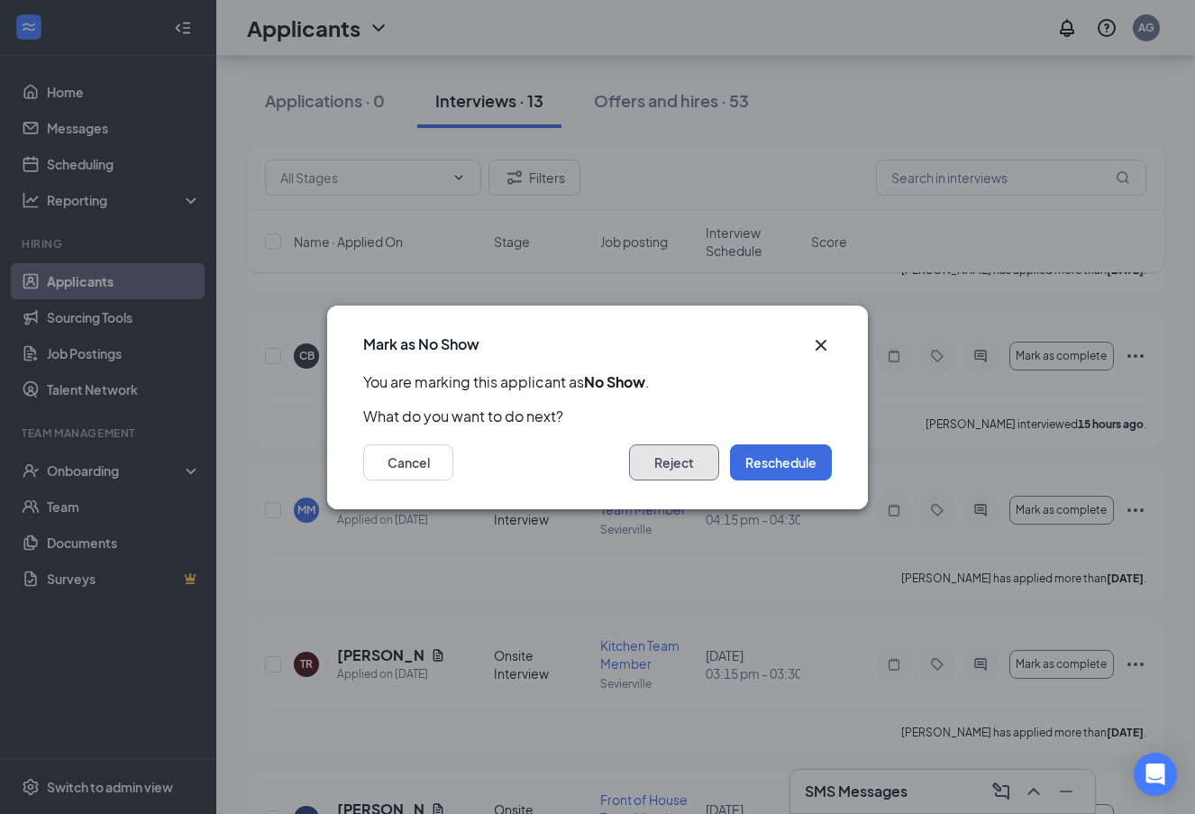
click at [655, 473] on button "Reject" at bounding box center [674, 462] width 90 height 36
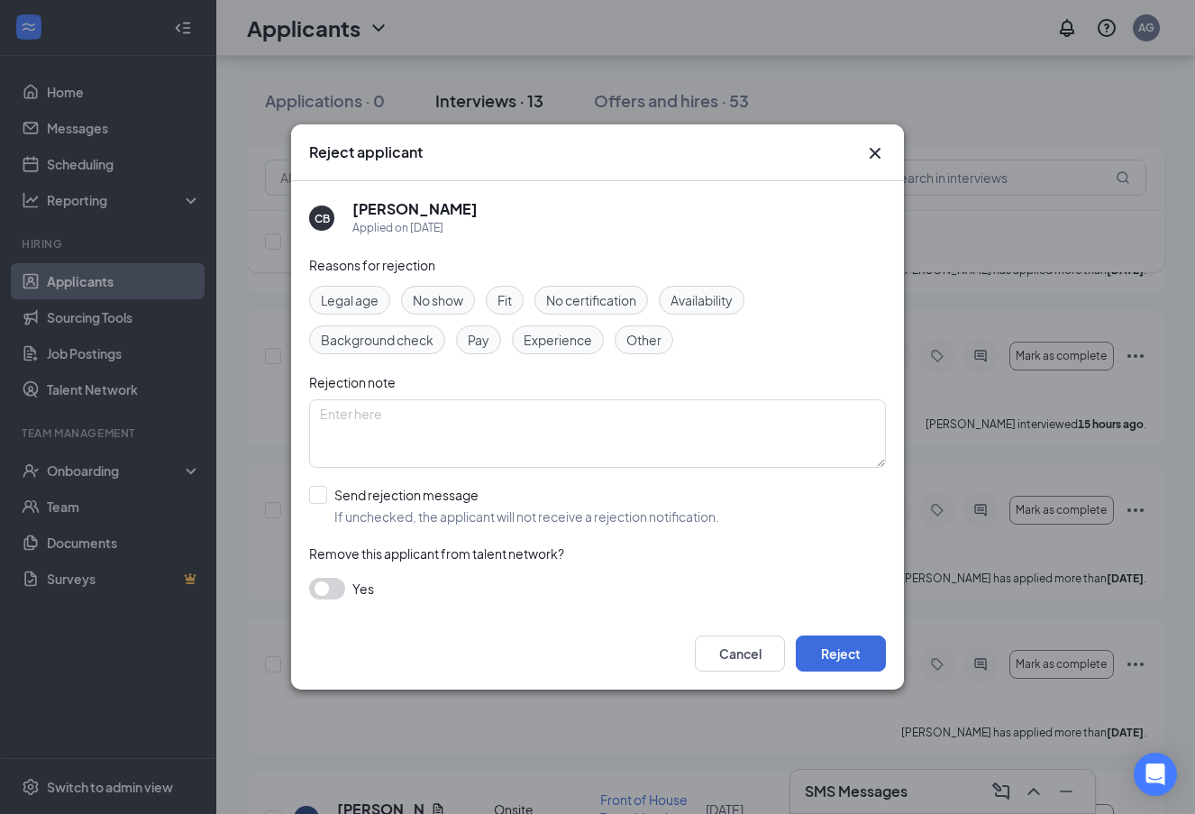
click at [436, 291] on span "No show" at bounding box center [438, 300] width 50 height 20
click at [859, 647] on button "Reject" at bounding box center [841, 653] width 90 height 36
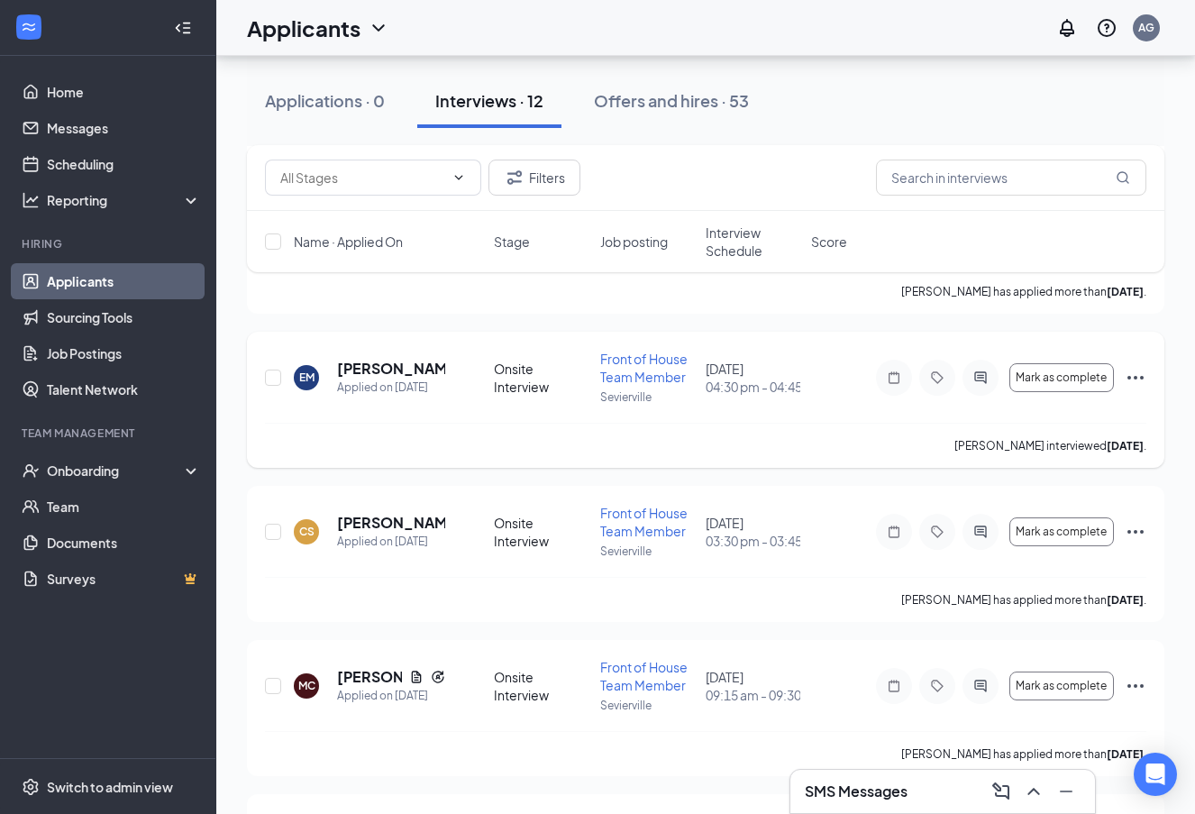
scroll to position [1406, 0]
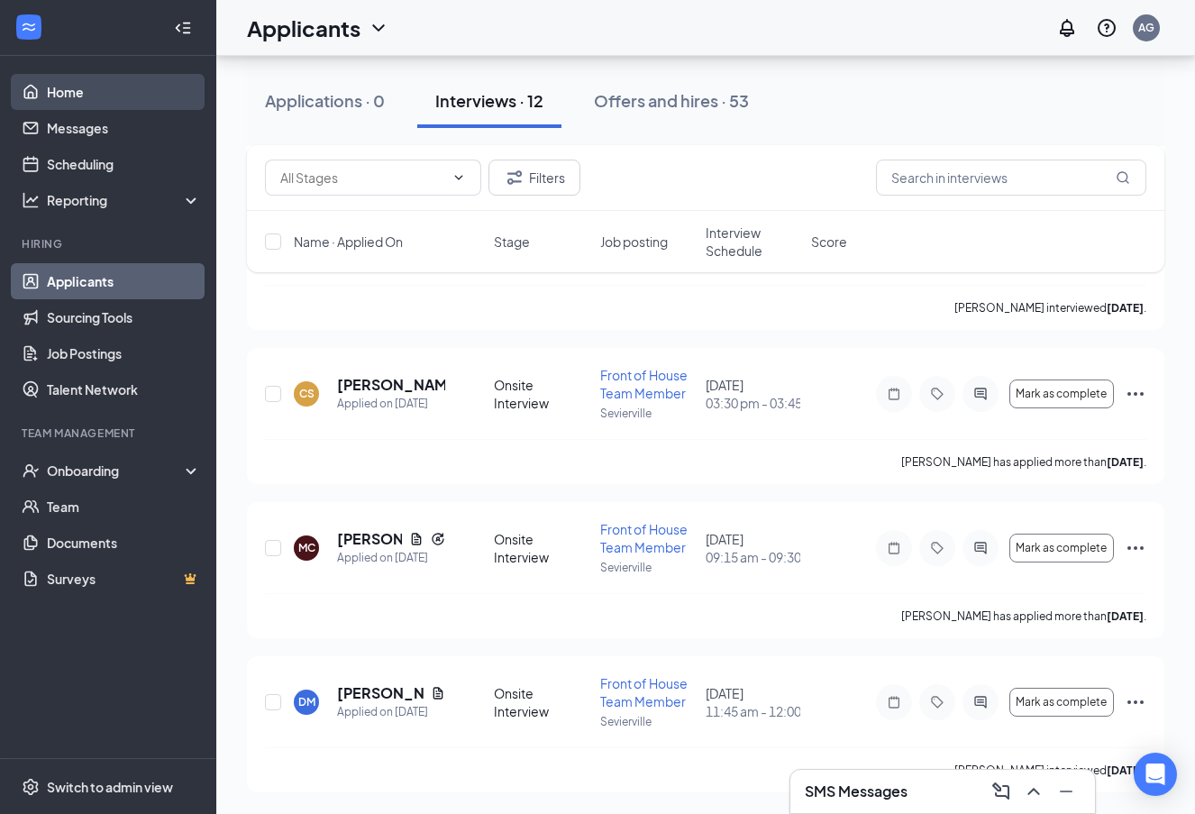
click at [115, 81] on link "Home" at bounding box center [124, 92] width 154 height 36
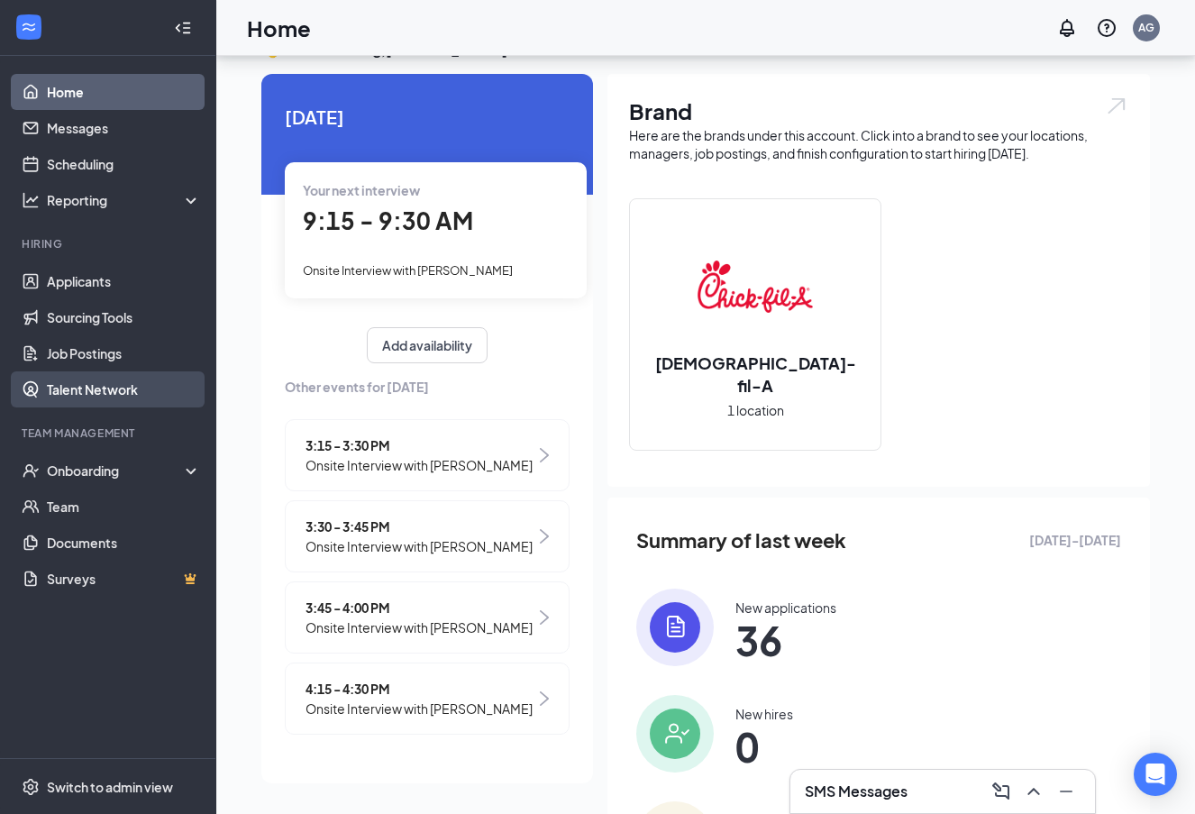
scroll to position [172, 0]
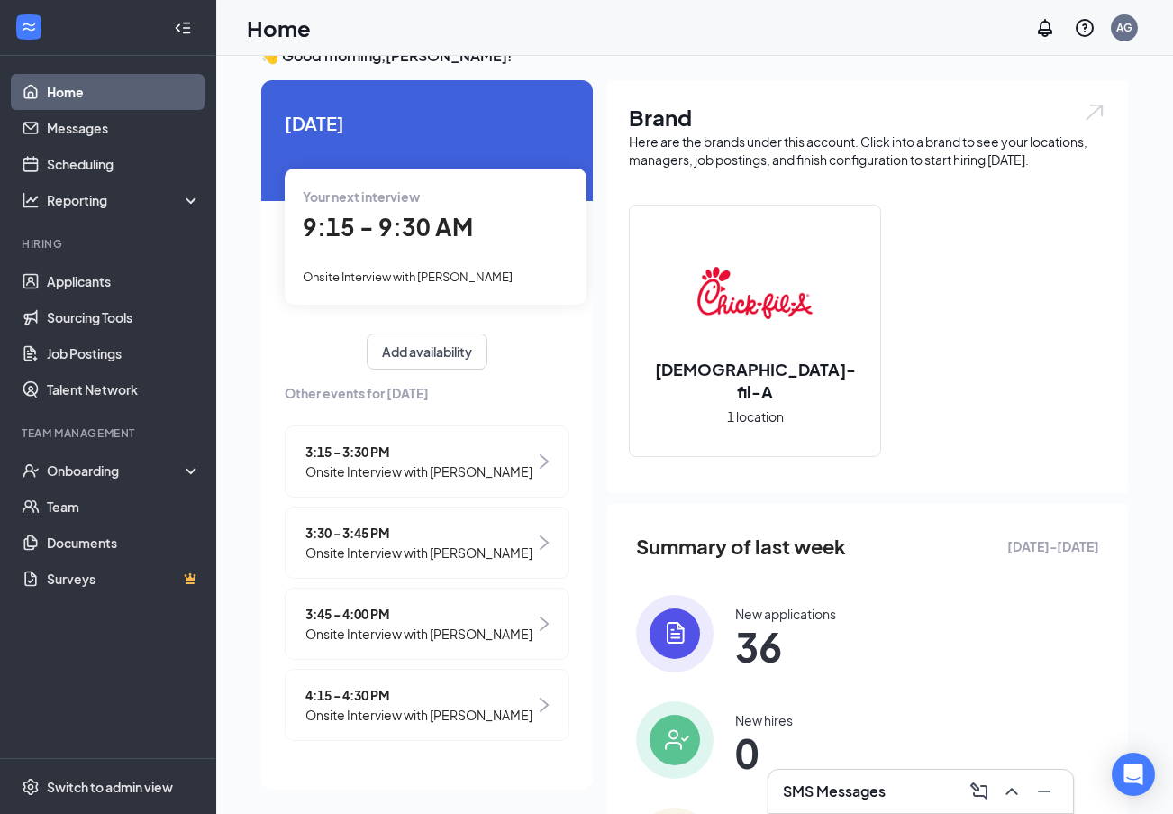
scroll to position [36, 0]
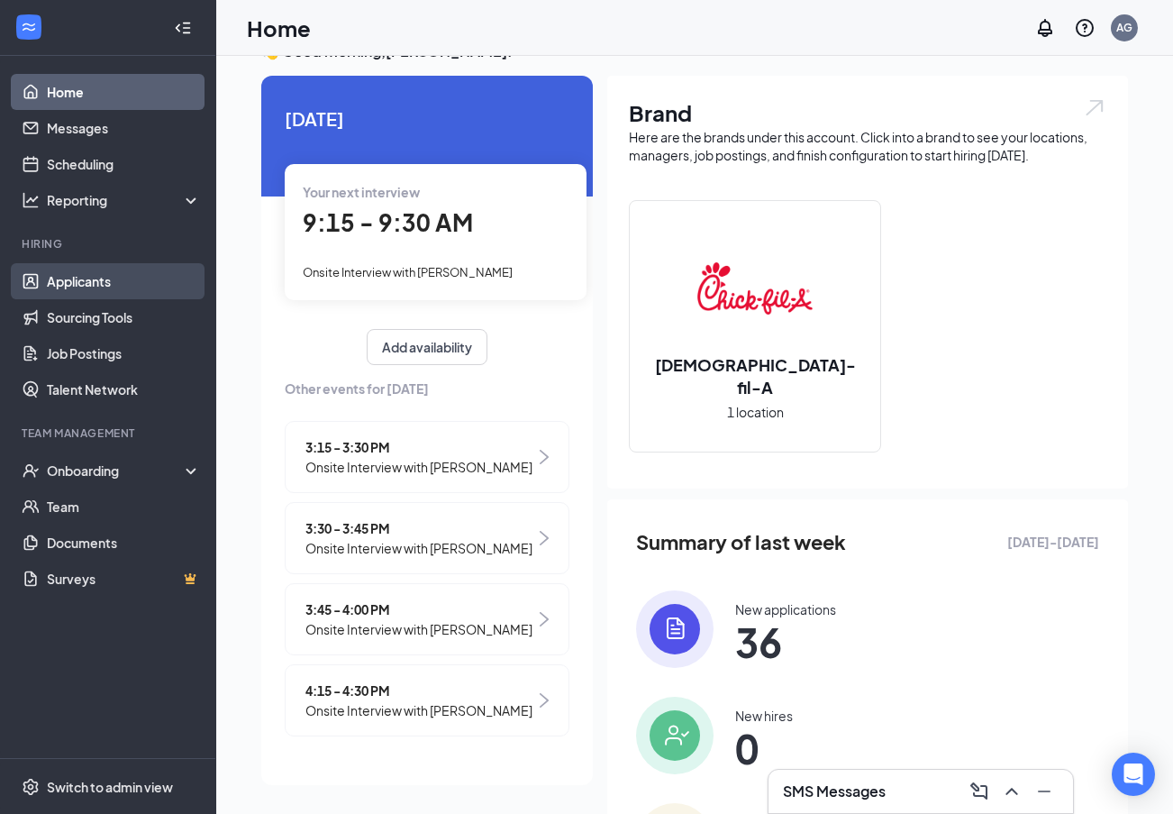
click at [118, 287] on link "Applicants" at bounding box center [124, 281] width 154 height 36
